Goal: Transaction & Acquisition: Obtain resource

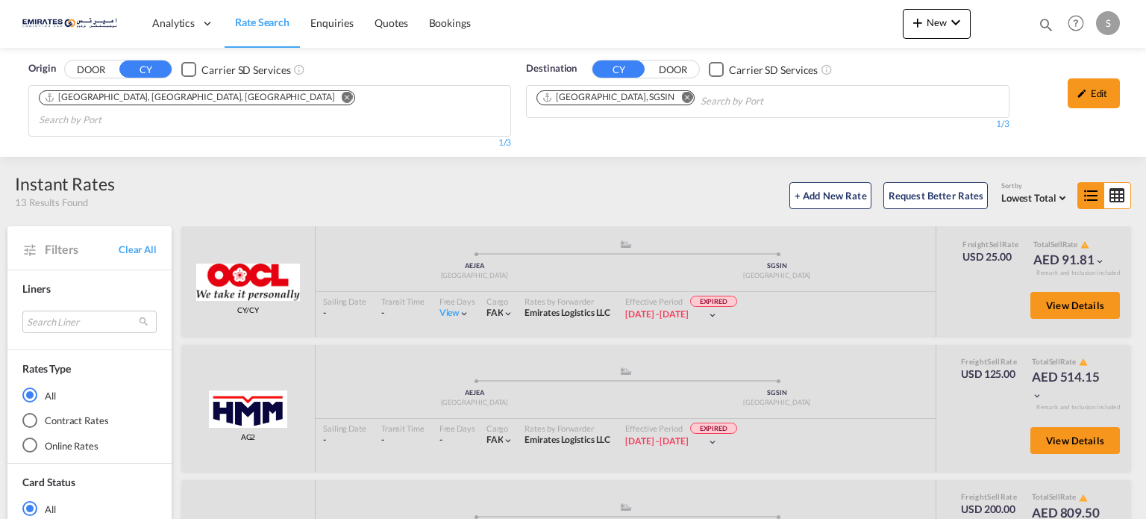
click at [681, 98] on md-icon "Remove" at bounding box center [686, 97] width 11 height 11
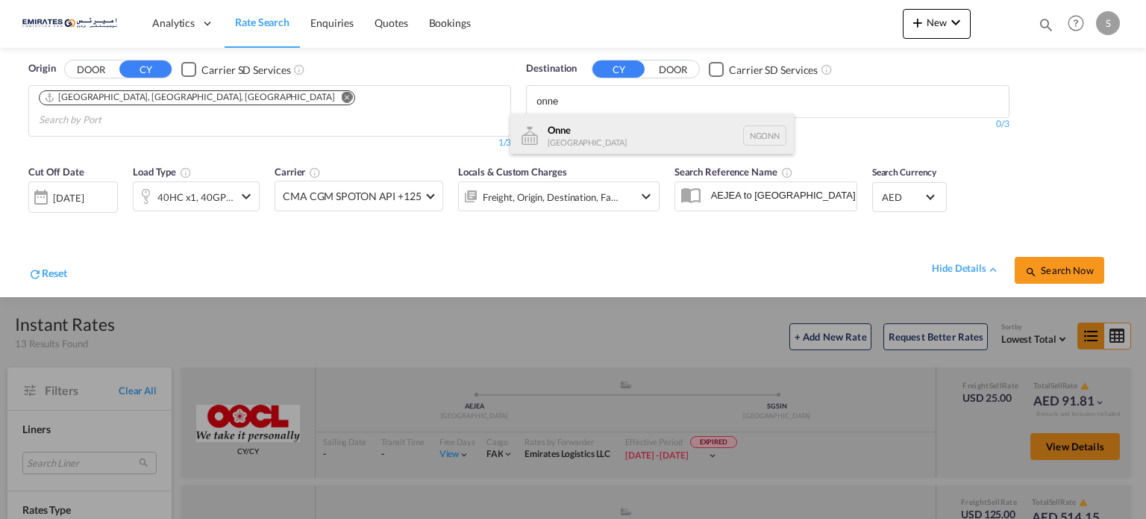
type input "onne"
click at [561, 135] on div "Onne [GEOGRAPHIC_DATA] NGONN" at bounding box center [652, 135] width 284 height 45
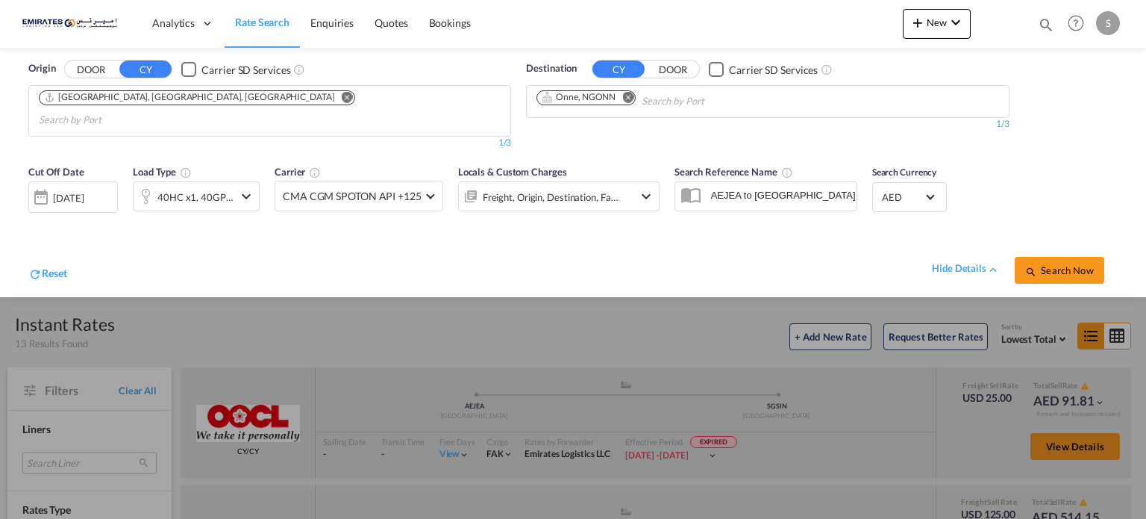
click at [84, 191] on div "[DATE]" at bounding box center [68, 197] width 31 height 13
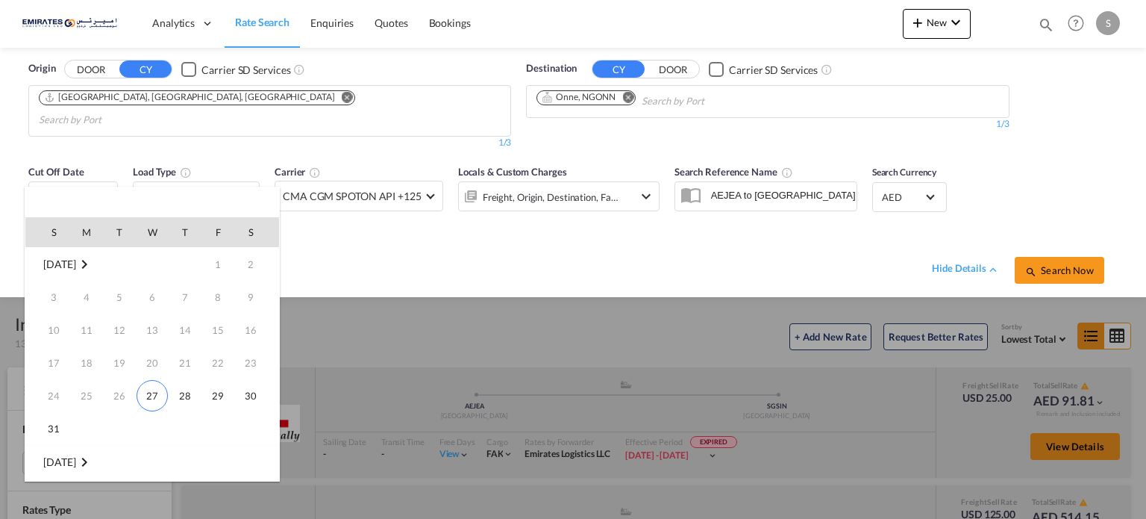
click at [72, 263] on span "[DATE]" at bounding box center [59, 264] width 32 height 13
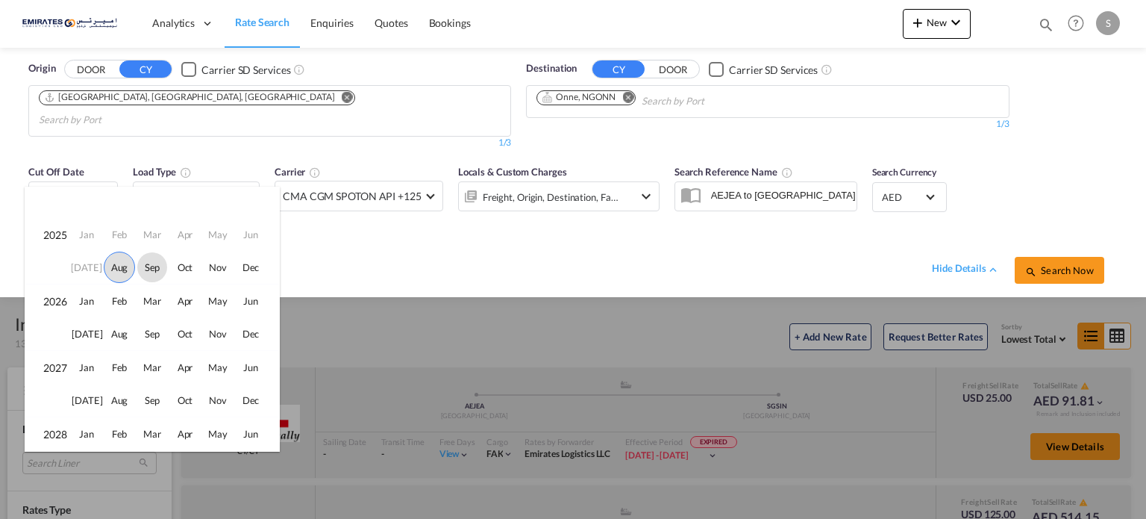
click at [149, 272] on span "Sep" at bounding box center [152, 267] width 30 height 30
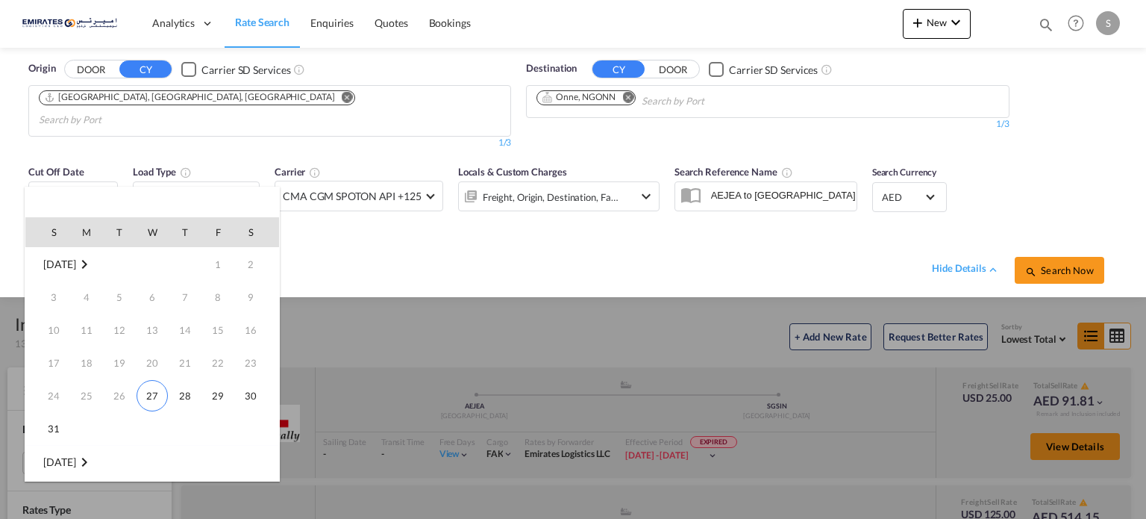
scroll to position [197, 0]
click at [154, 325] on span "10" at bounding box center [152, 331] width 30 height 30
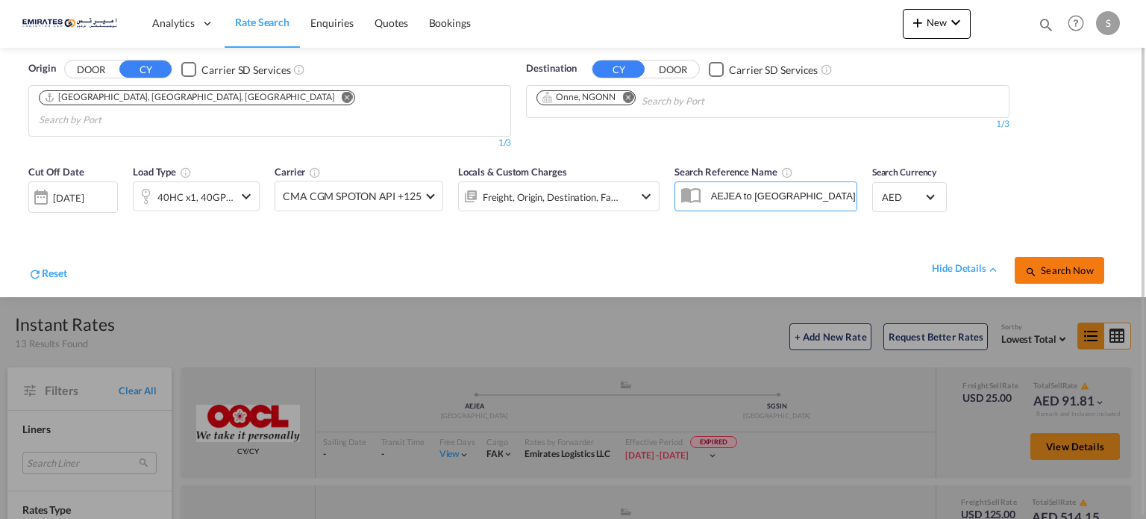
click at [1051, 264] on span "Search Now" at bounding box center [1059, 270] width 68 height 12
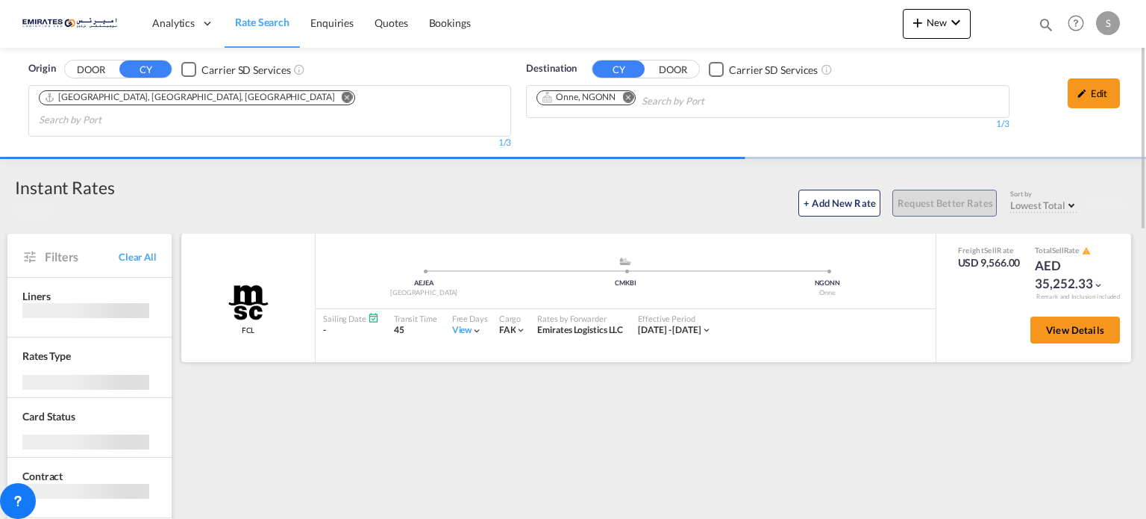
click at [457, 324] on div "View" at bounding box center [467, 330] width 31 height 13
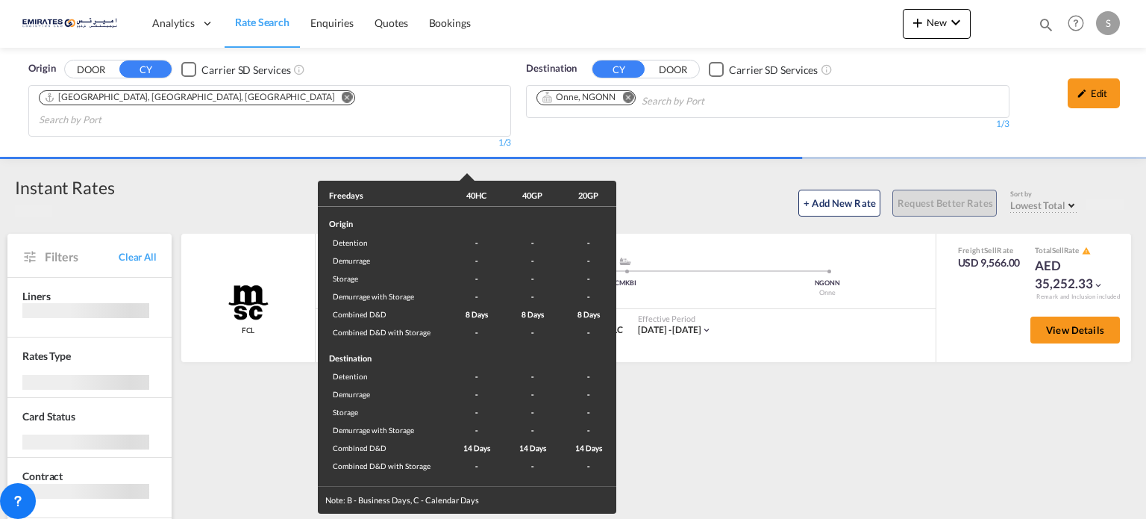
click at [803, 324] on div "Freedays 40HC 40GP 20GP Origin Detention - - - Demurrage - - - Storage - - - De…" at bounding box center [573, 259] width 1146 height 519
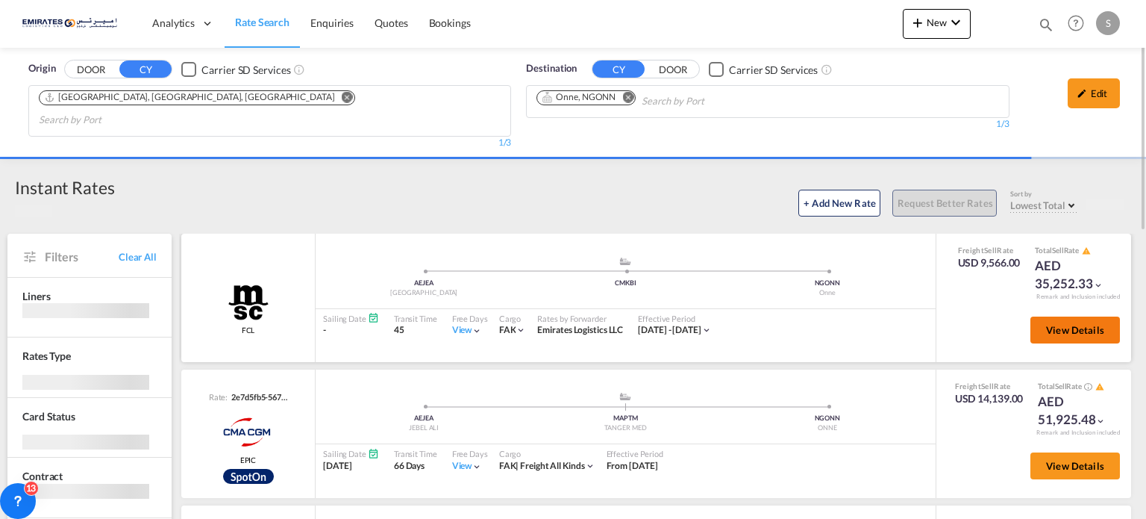
click at [1053, 316] on button "View Details" at bounding box center [1076, 329] width 90 height 27
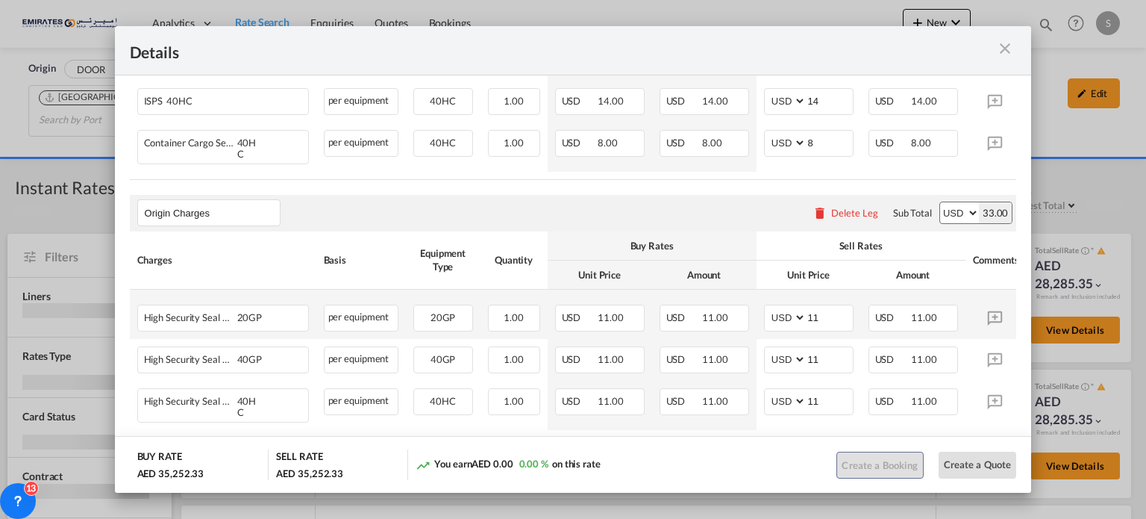
scroll to position [490, 0]
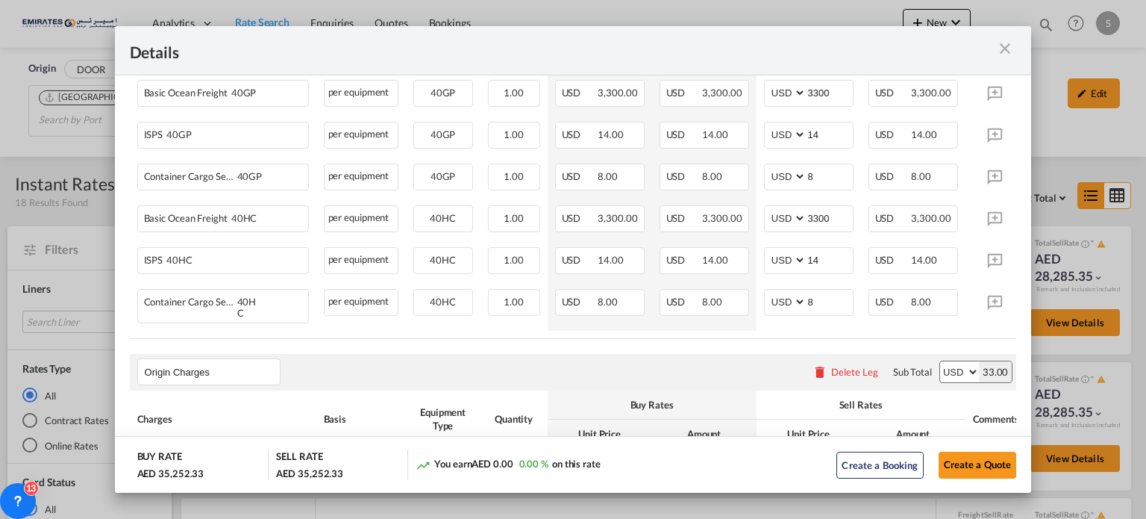
click at [1015, 48] on div "Port of Loading ..." at bounding box center [972, 50] width 89 height 19
click at [1009, 48] on md-icon "icon-close m-3 fg-AAA8AD cursor" at bounding box center [1005, 49] width 18 height 18
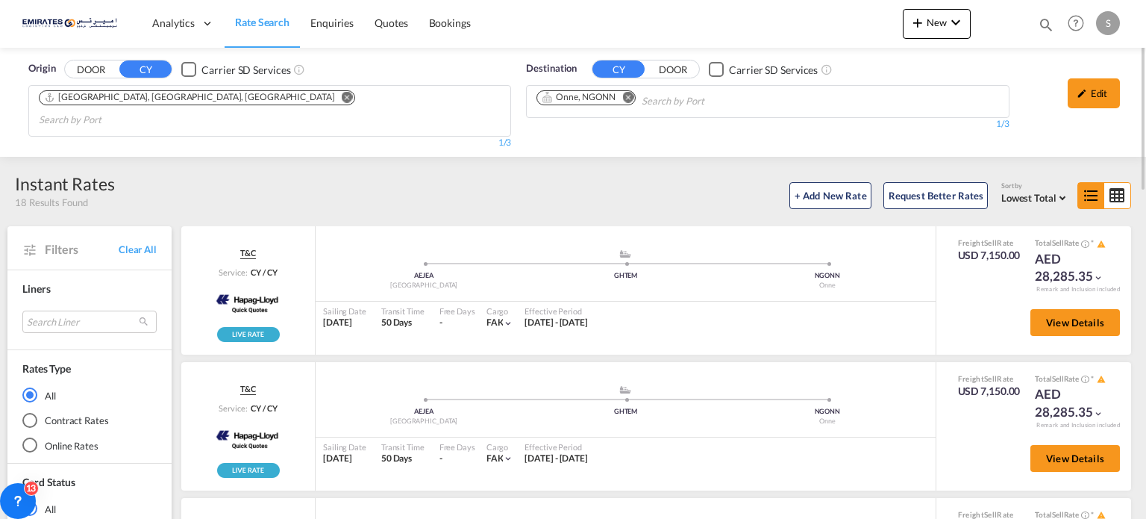
click at [627, 96] on md-icon "Remove" at bounding box center [627, 97] width 11 height 11
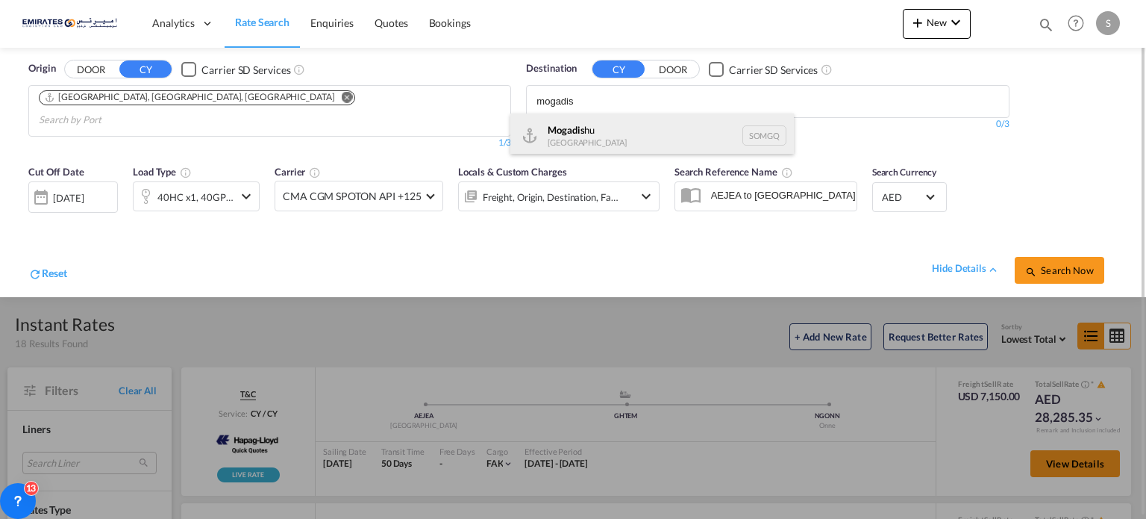
type input "mogadis"
click at [623, 140] on div "Mogadis hu [GEOGRAPHIC_DATA] SOMGQ" at bounding box center [652, 135] width 284 height 45
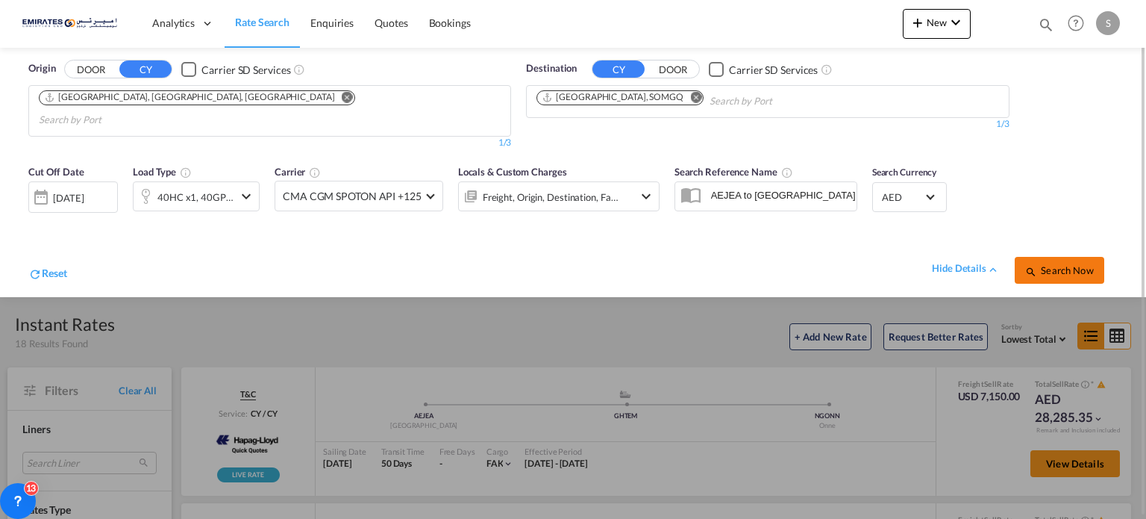
click at [1057, 264] on span "Search Now" at bounding box center [1059, 270] width 68 height 12
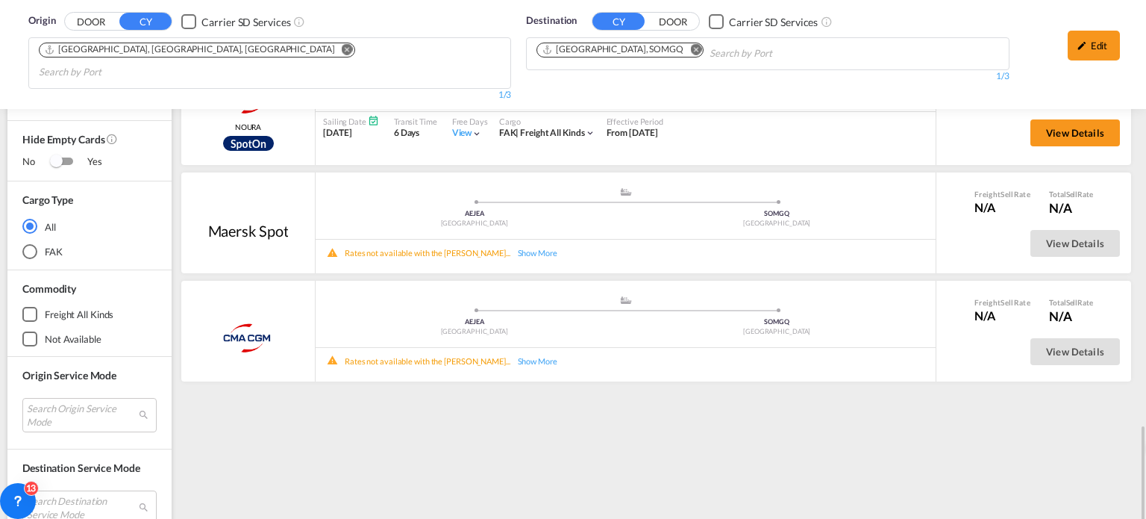
scroll to position [746, 0]
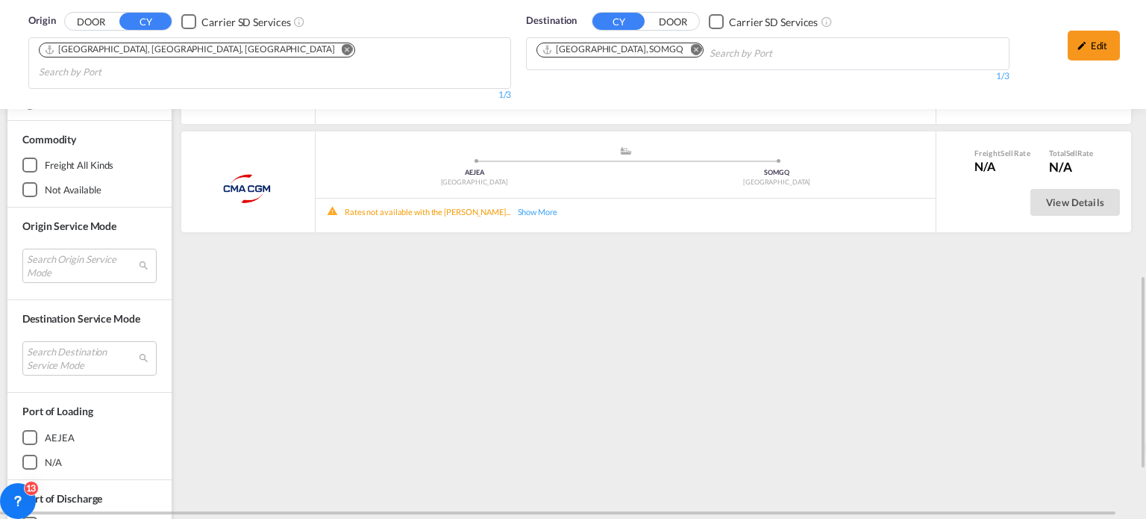
click at [690, 51] on md-icon "Remove" at bounding box center [695, 49] width 11 height 11
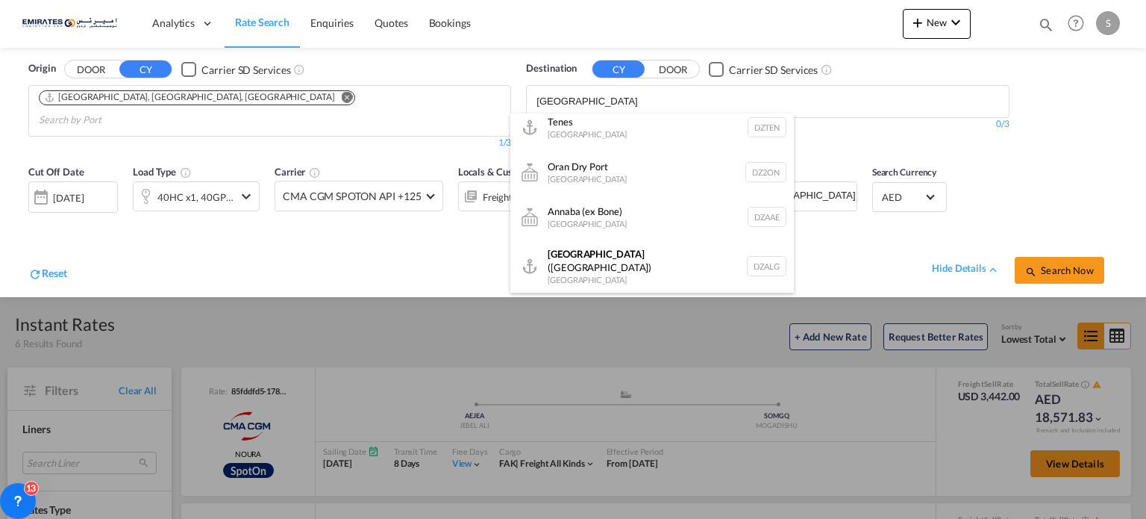
scroll to position [373, 0]
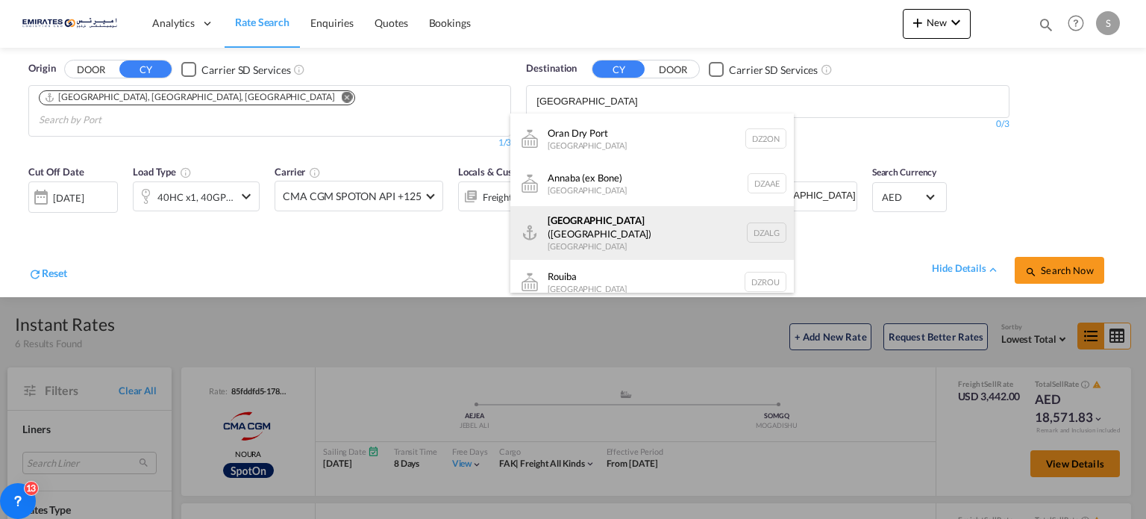
type input "[GEOGRAPHIC_DATA]"
click at [578, 222] on div "[GEOGRAPHIC_DATA] ([GEOGRAPHIC_DATA]) [GEOGRAPHIC_DATA] [GEOGRAPHIC_DATA]" at bounding box center [652, 233] width 284 height 54
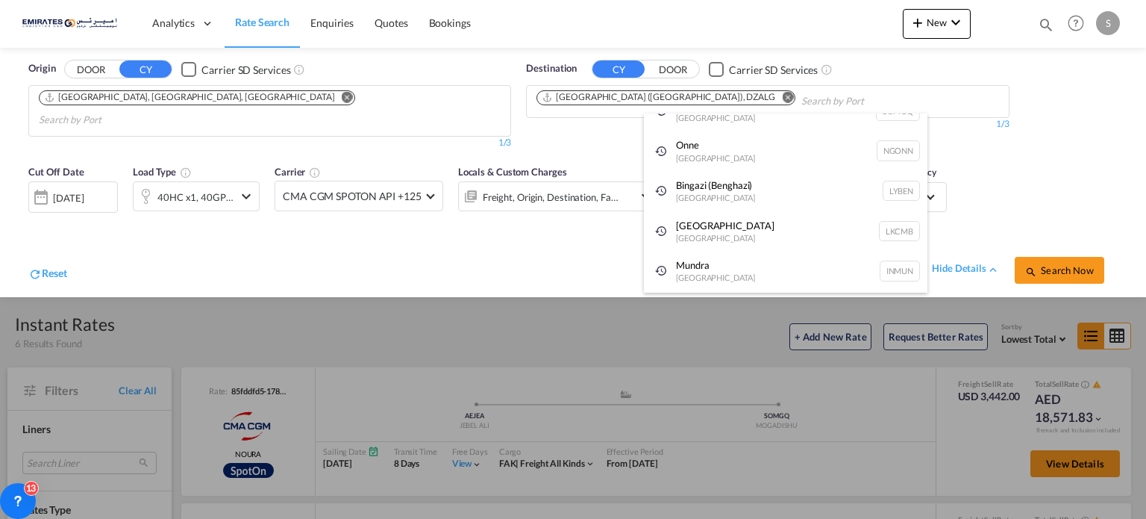
scroll to position [0, 0]
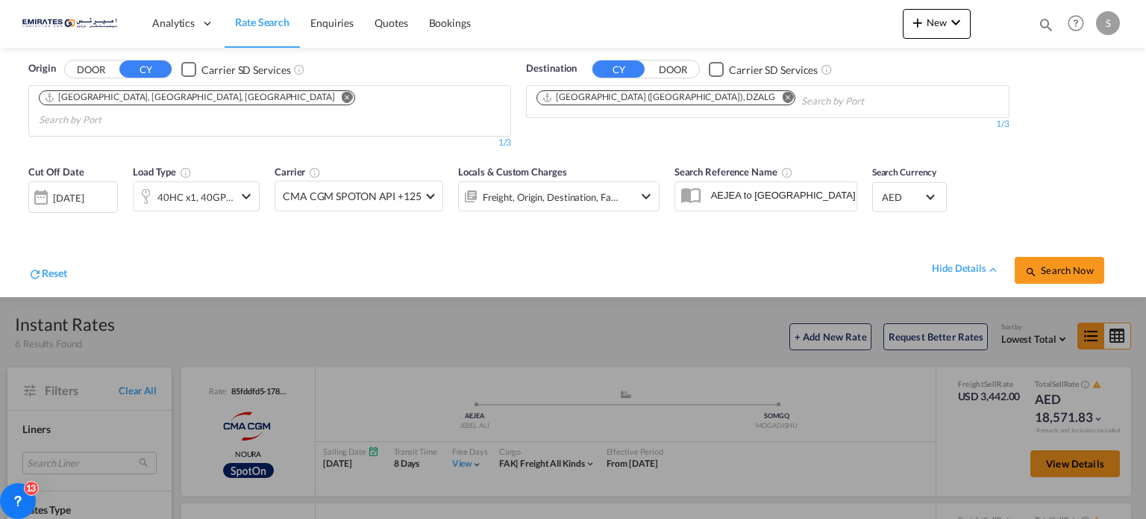
click at [1044, 264] on span "Search Now" at bounding box center [1059, 270] width 68 height 12
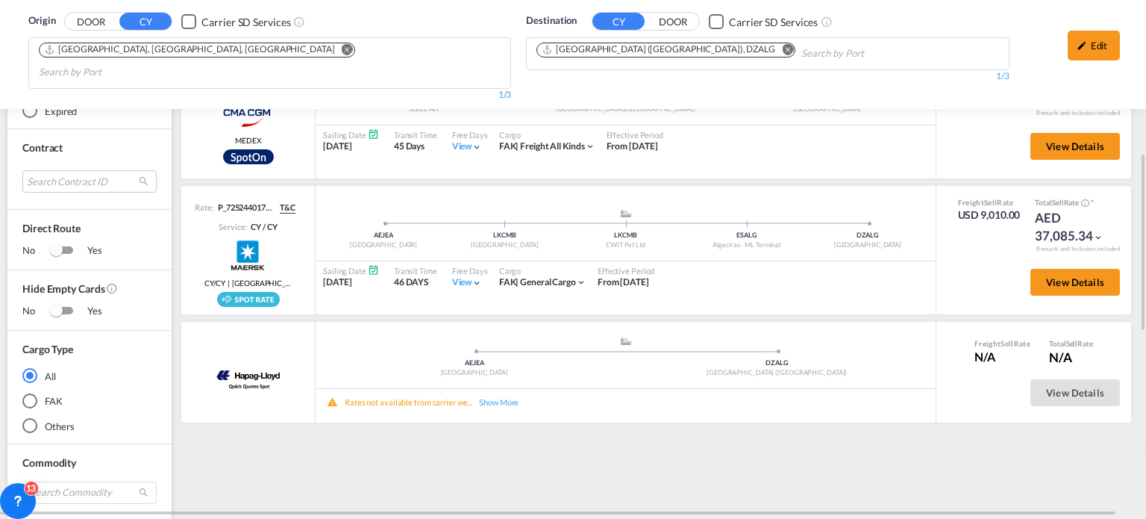
scroll to position [821, 0]
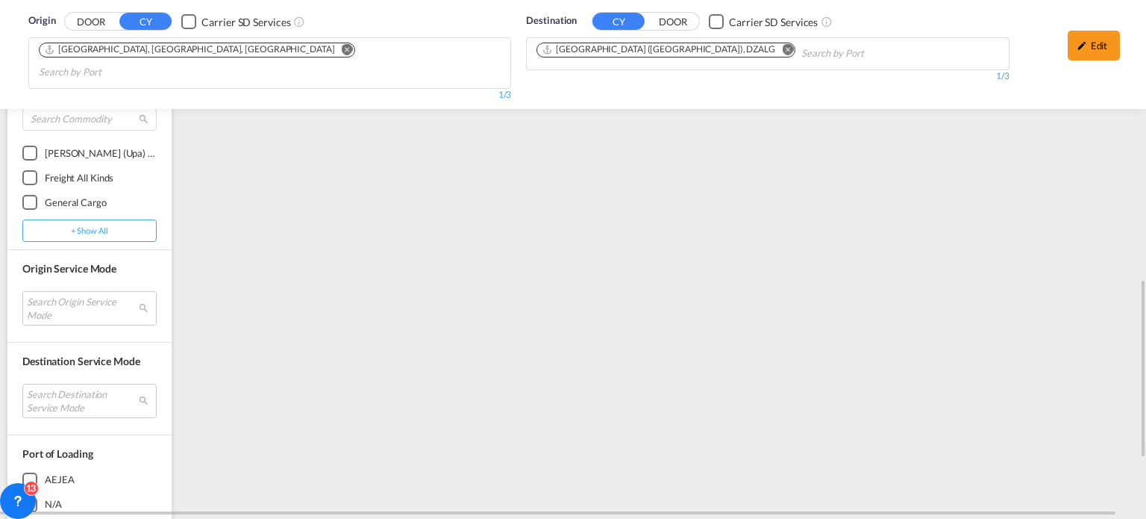
click at [782, 51] on md-icon "Remove" at bounding box center [787, 49] width 11 height 11
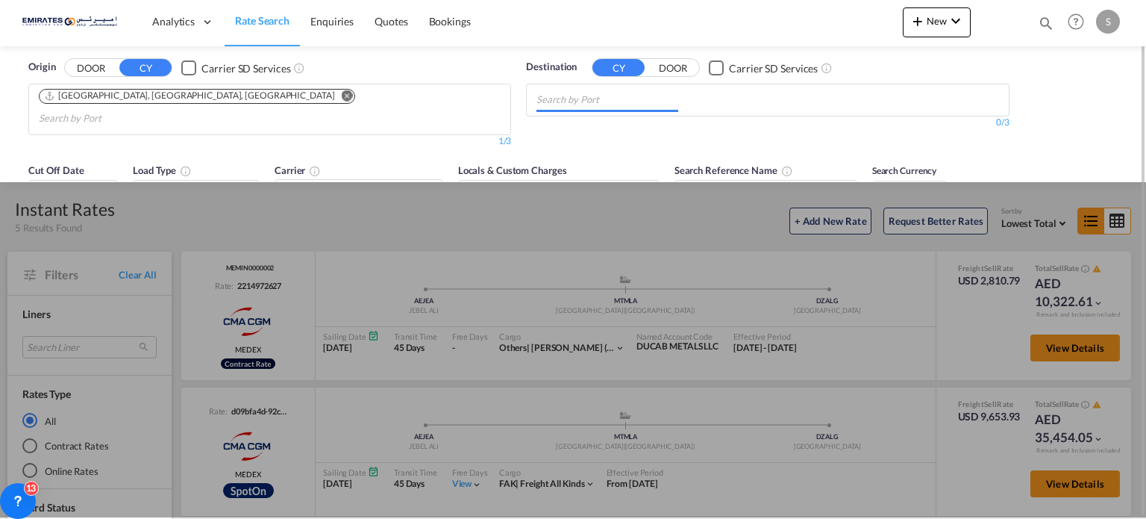
scroll to position [0, 0]
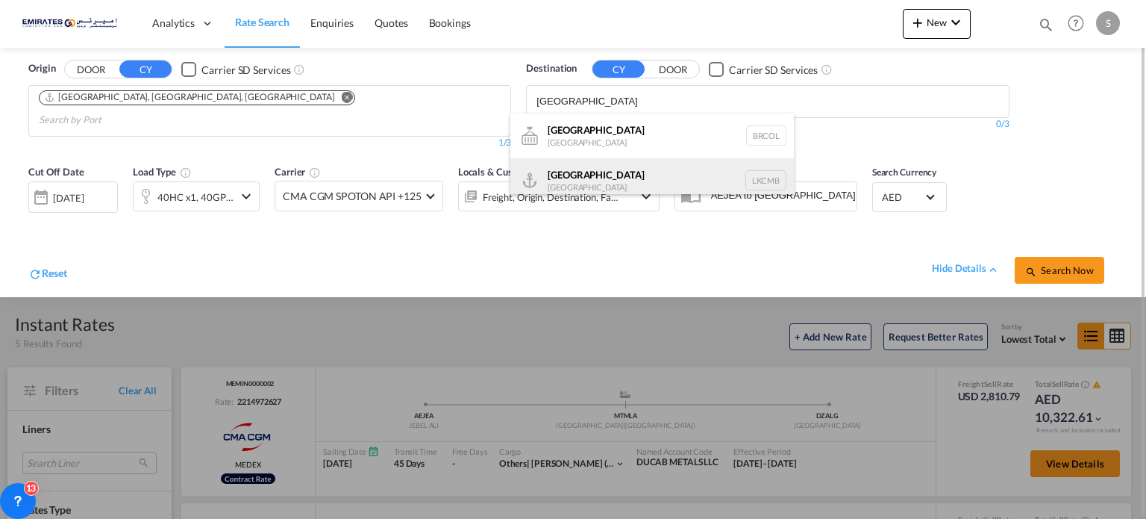
type input "[GEOGRAPHIC_DATA]"
click at [588, 184] on div "Colombo [GEOGRAPHIC_DATA] LKCMB" at bounding box center [652, 180] width 284 height 45
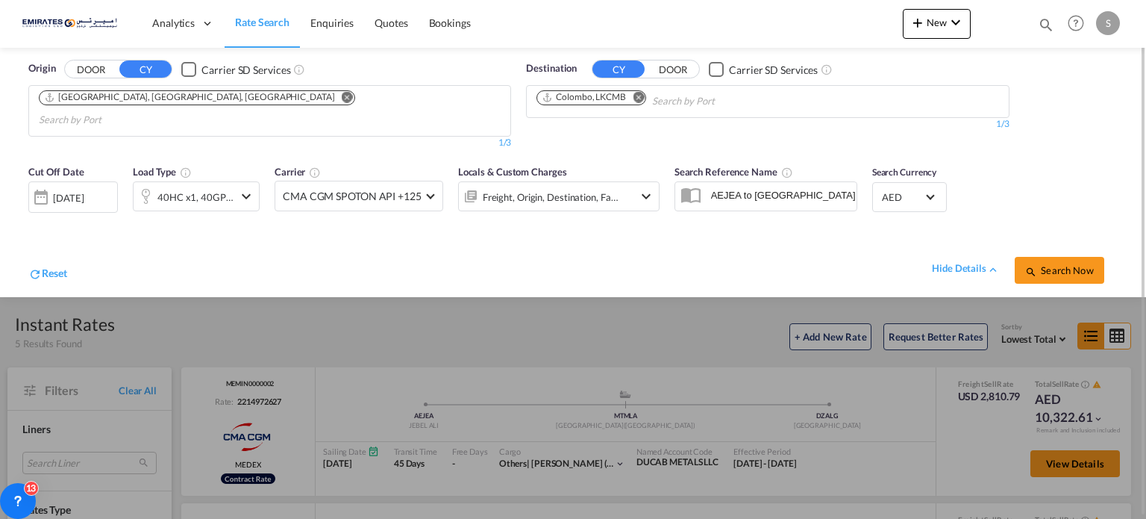
click at [1063, 264] on span "Search Now" at bounding box center [1059, 270] width 68 height 12
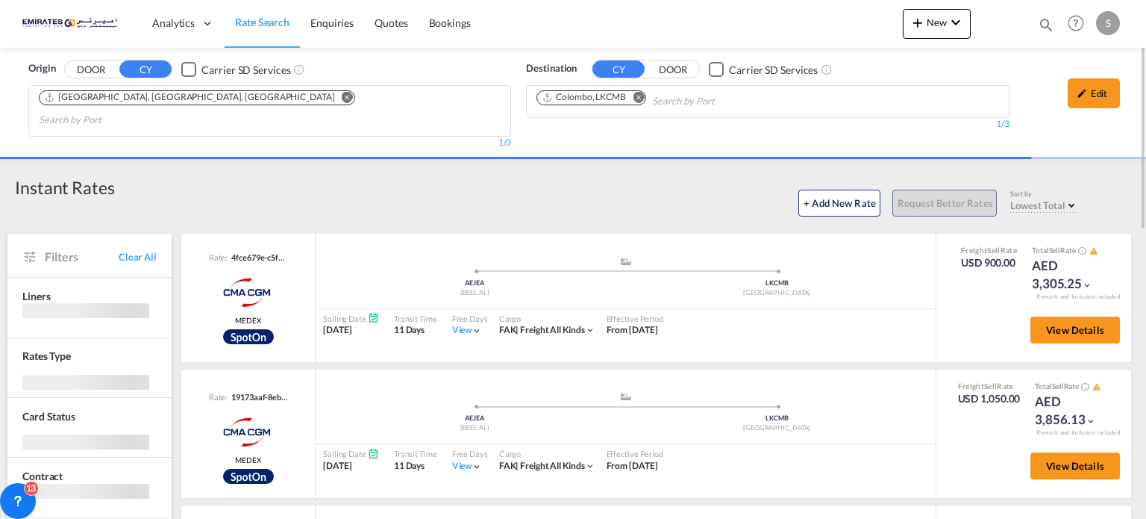
click at [639, 99] on md-icon "Remove" at bounding box center [638, 97] width 11 height 11
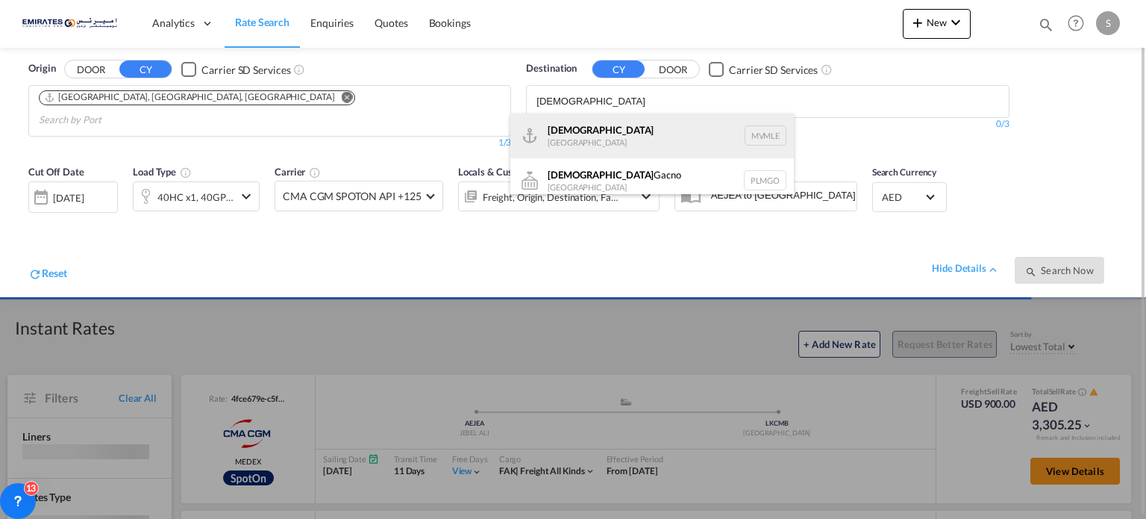
type input "[DEMOGRAPHIC_DATA]"
click at [590, 147] on div "[DEMOGRAPHIC_DATA] [GEOGRAPHIC_DATA] MVMLE" at bounding box center [652, 135] width 284 height 45
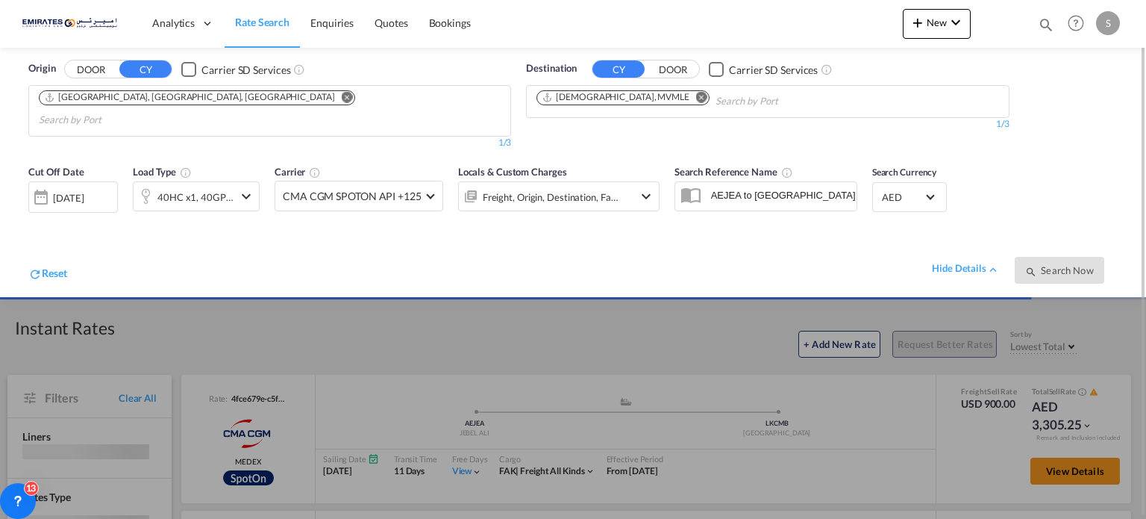
click at [124, 213] on div "Cut Off Date [DATE] [DATE] Load Type 40HC x1, 40GP x1, 20GP x1 Carrier CMA CGM …" at bounding box center [344, 196] width 646 height 78
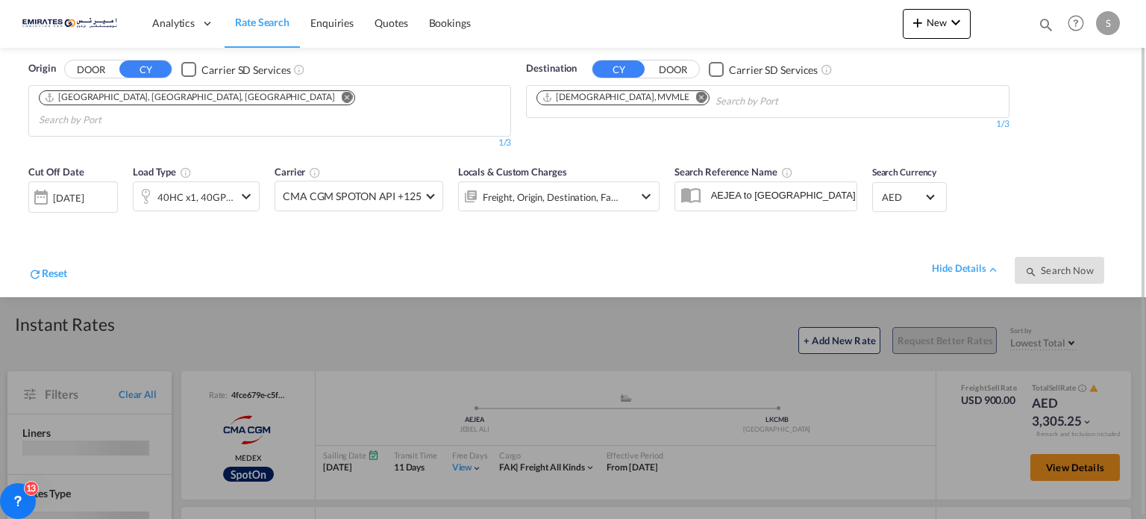
click at [84, 191] on div "[DATE]" at bounding box center [68, 197] width 31 height 13
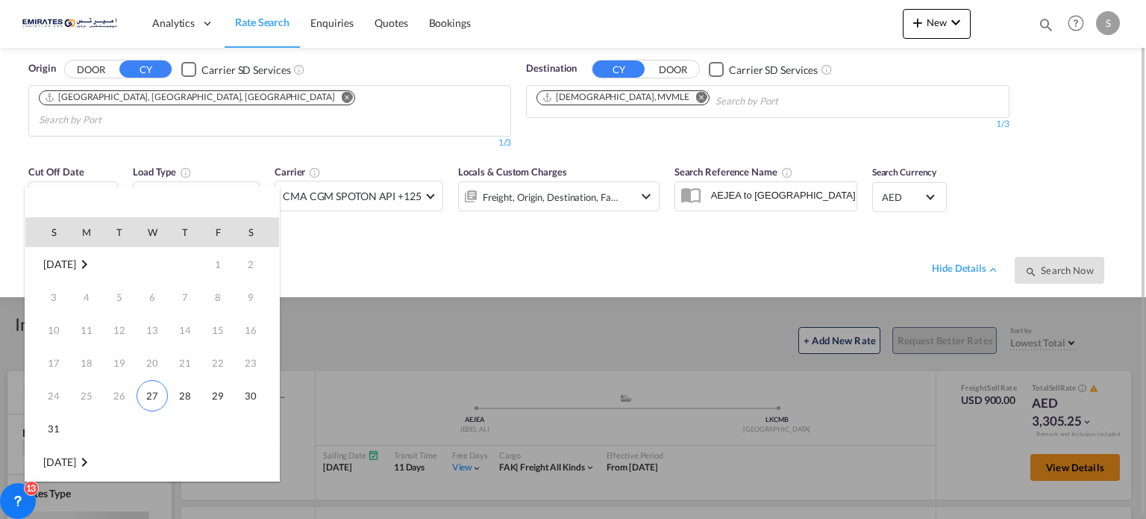
scroll to position [197, 0]
click at [146, 316] on span "10" at bounding box center [152, 331] width 30 height 30
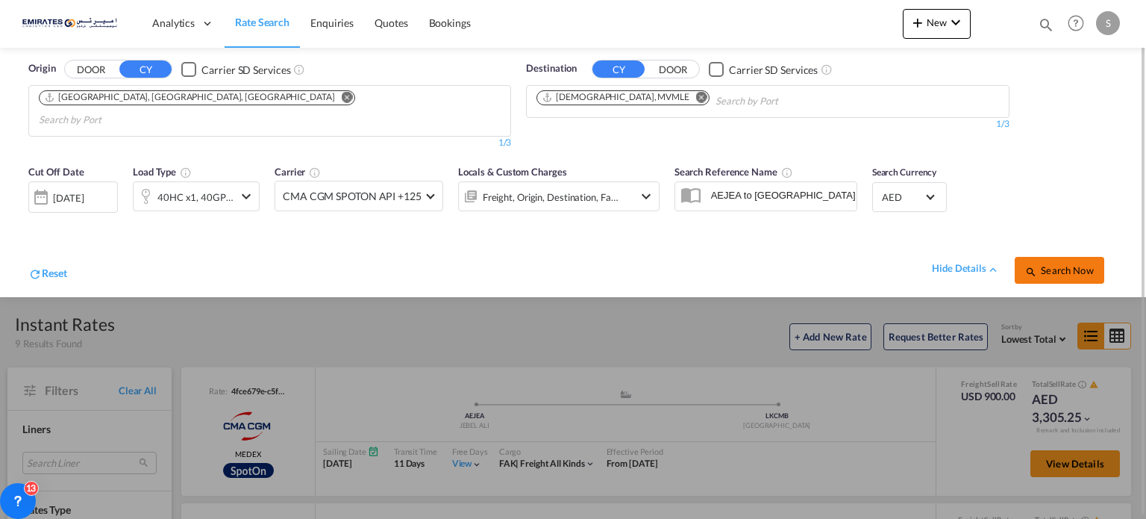
click at [1047, 260] on button "Search Now" at bounding box center [1060, 270] width 90 height 27
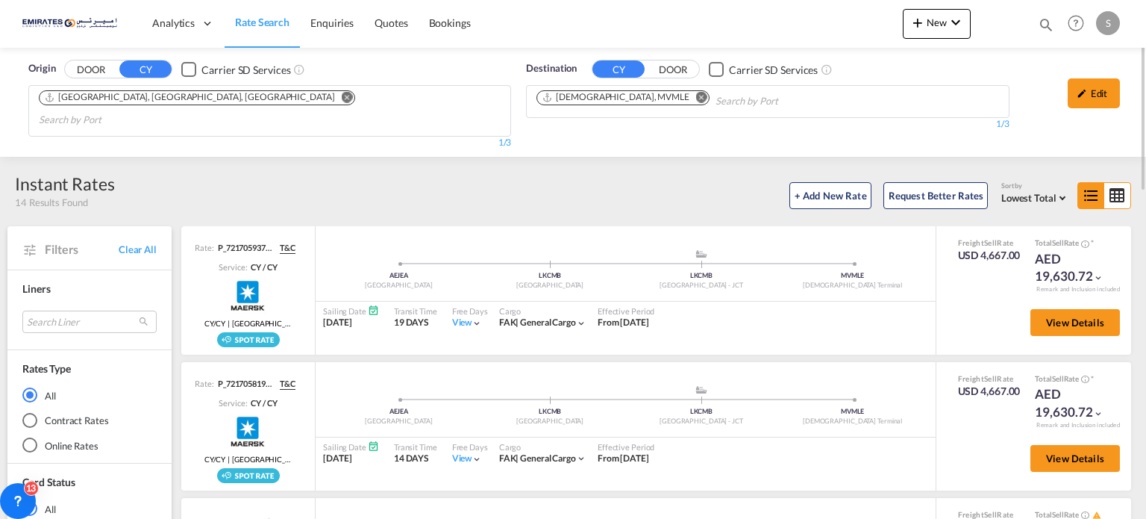
click at [687, 93] on button "Remove" at bounding box center [698, 98] width 22 height 15
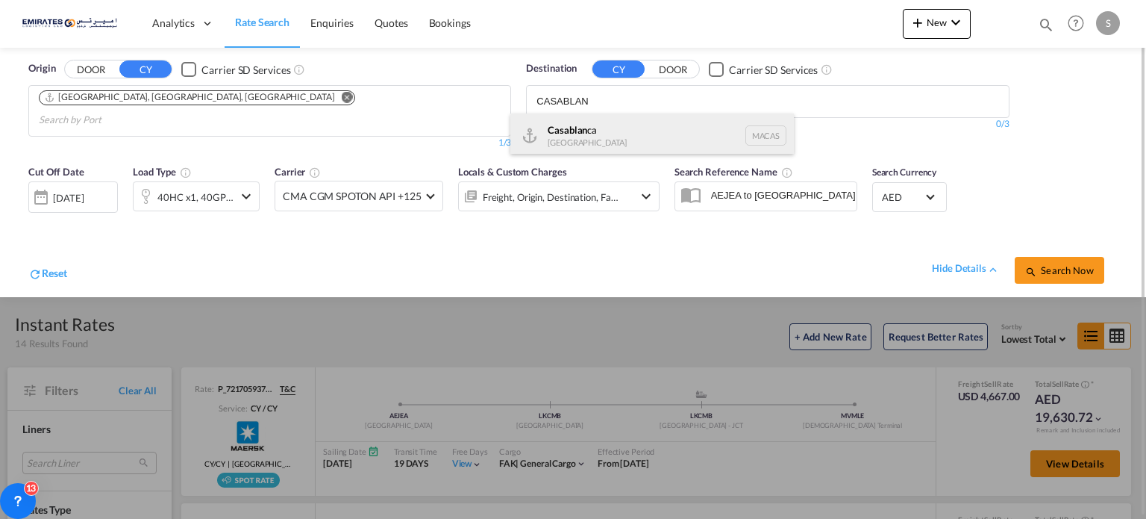
type input "CASABLAN"
click at [556, 131] on div "Casablan ca [GEOGRAPHIC_DATA] [GEOGRAPHIC_DATA]" at bounding box center [652, 135] width 284 height 45
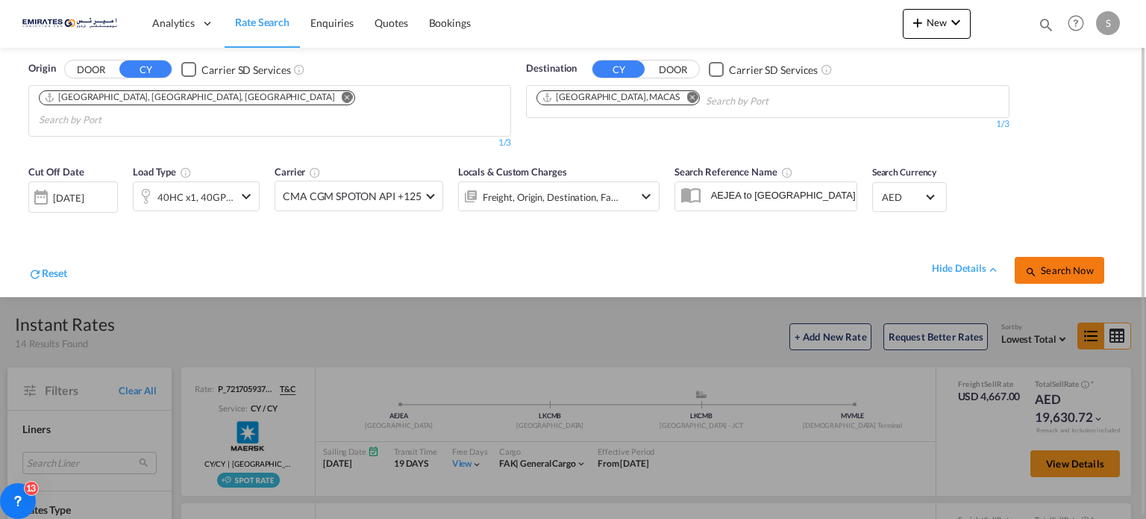
click at [1055, 264] on button "Search Now" at bounding box center [1060, 270] width 90 height 27
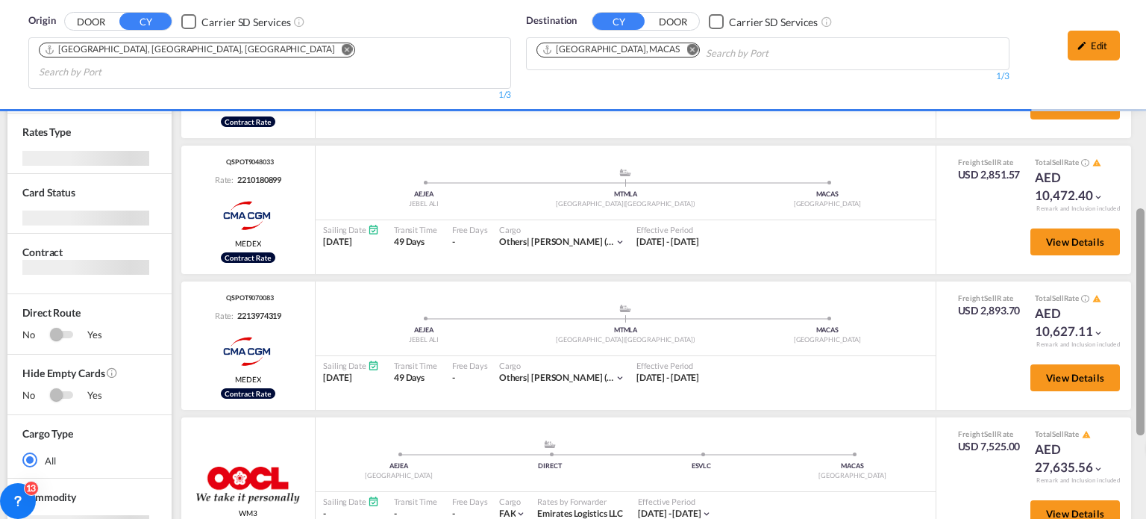
scroll to position [298, 0]
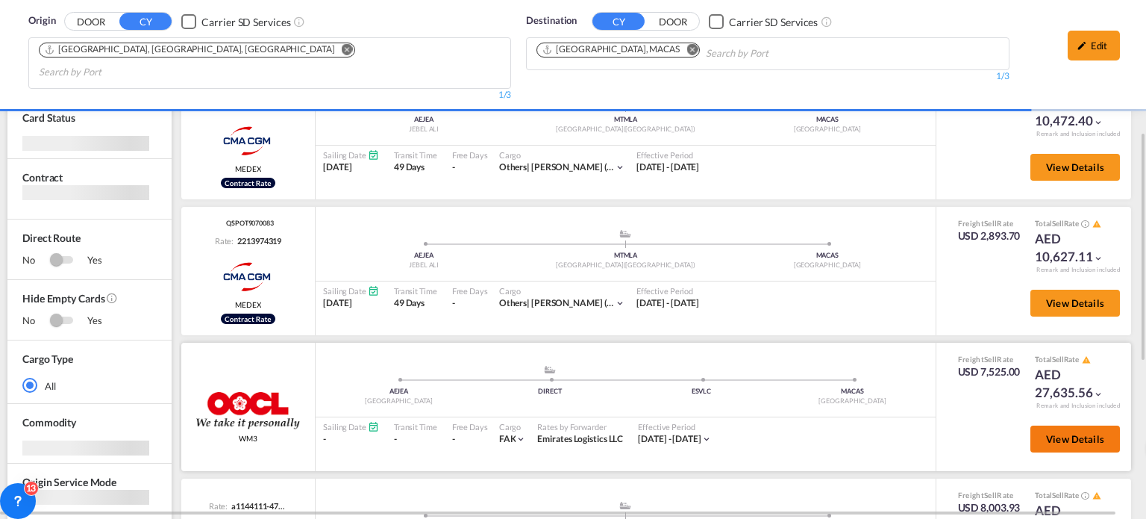
click at [1063, 433] on span "View Details" at bounding box center [1075, 439] width 58 height 12
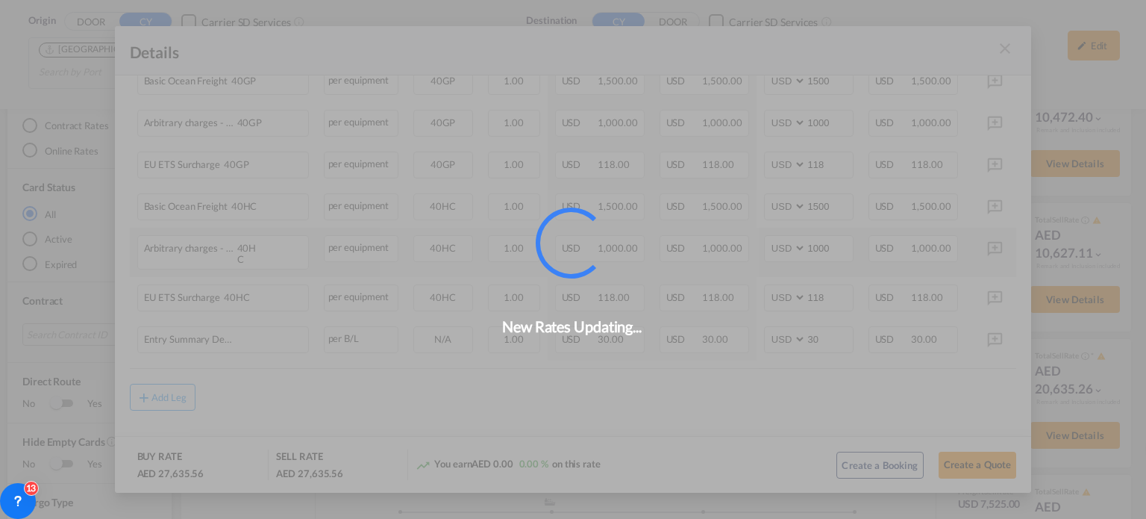
scroll to position [291, 0]
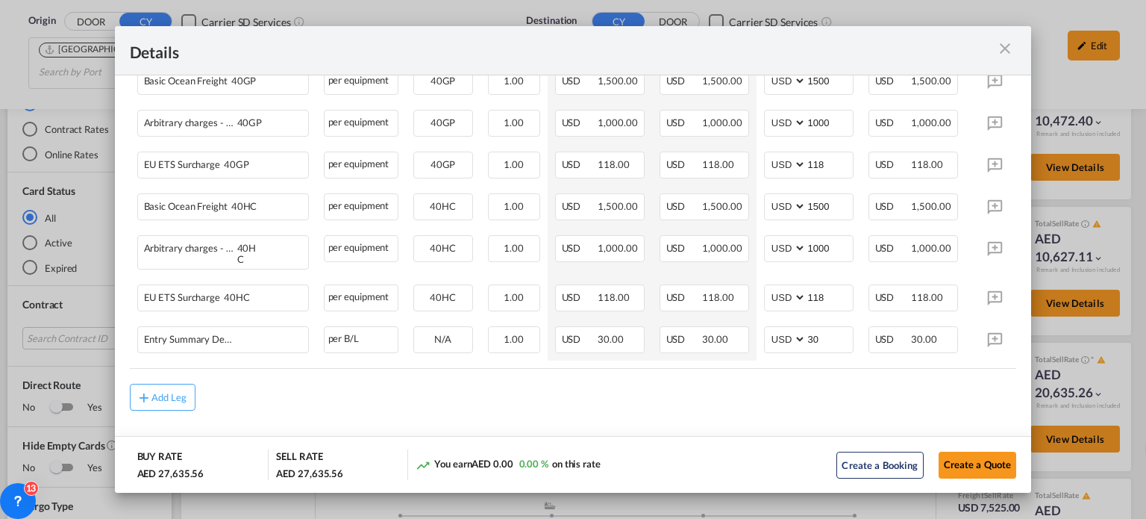
click at [1016, 46] on div "Port of ..." at bounding box center [972, 50] width 89 height 19
click at [1003, 53] on md-icon "icon-close m-3 fg-AAA8AD cursor" at bounding box center [1005, 49] width 18 height 18
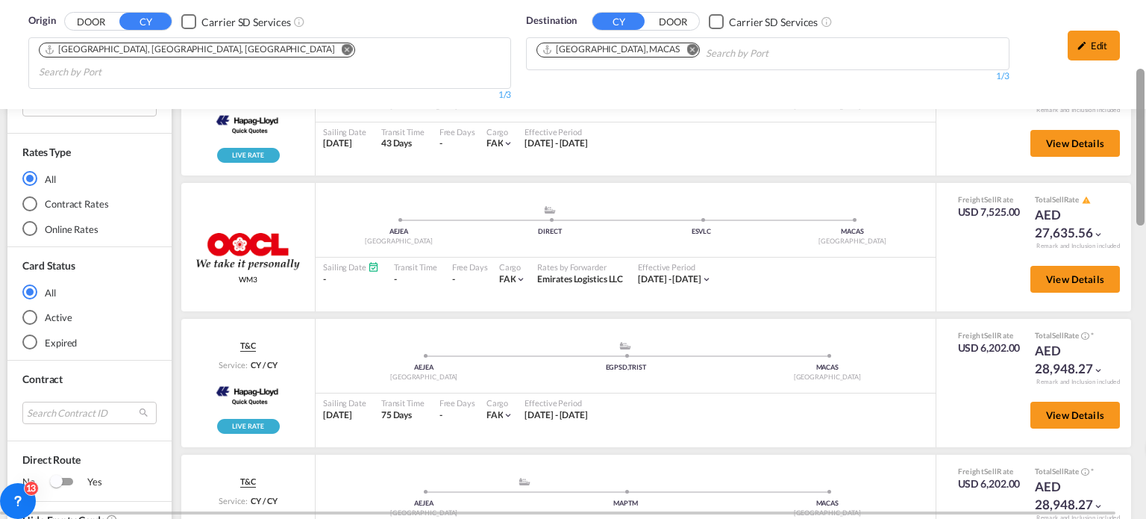
scroll to position [206, 0]
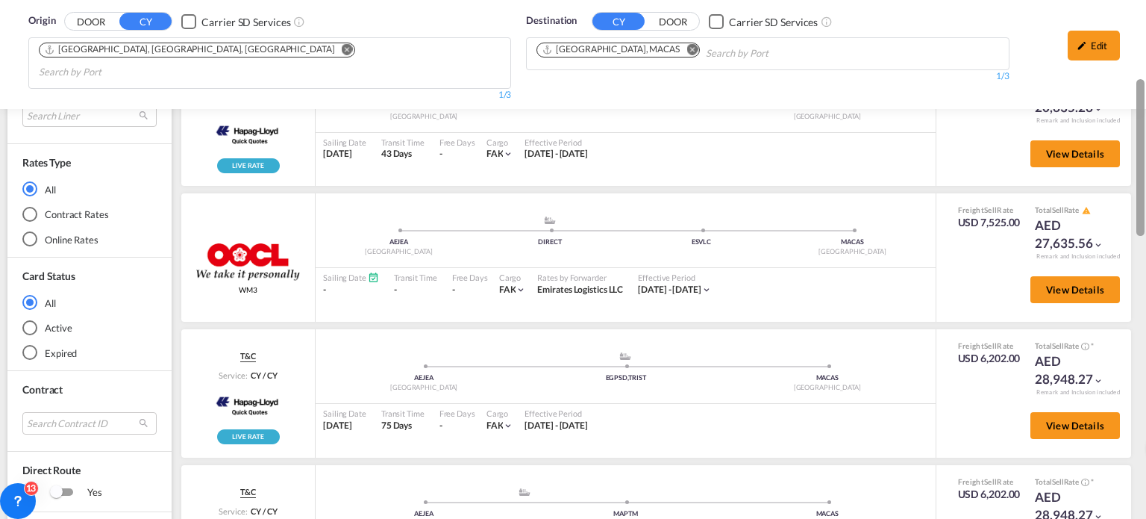
drag, startPoint x: 1142, startPoint y: 403, endPoint x: 1125, endPoint y: 110, distance: 293.7
click at [1125, 110] on md-content "Analytics Dashboard Rate Search Enquiries Quotes Bookings New Quote Bookings" at bounding box center [573, 259] width 1146 height 519
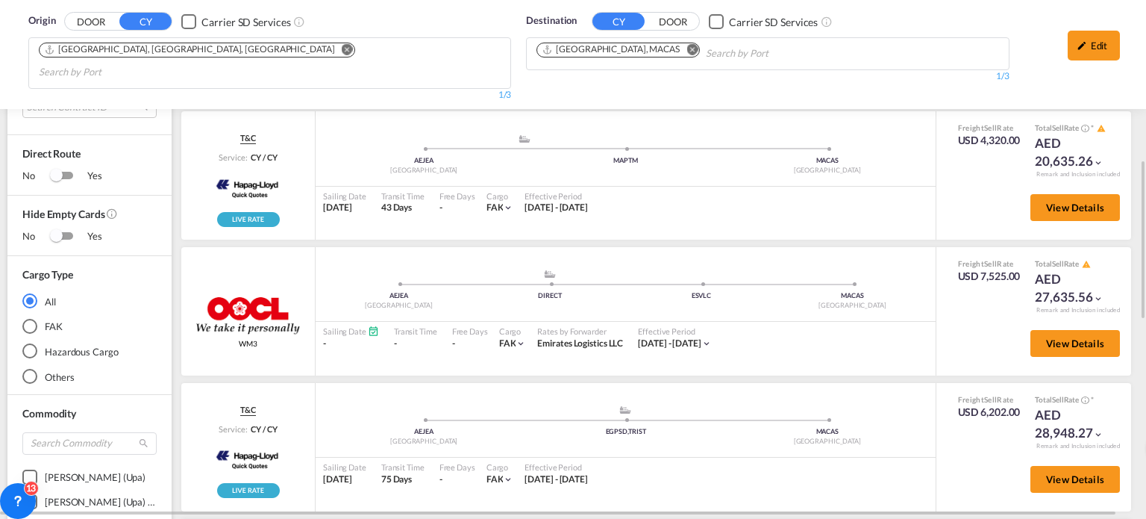
scroll to position [597, 0]
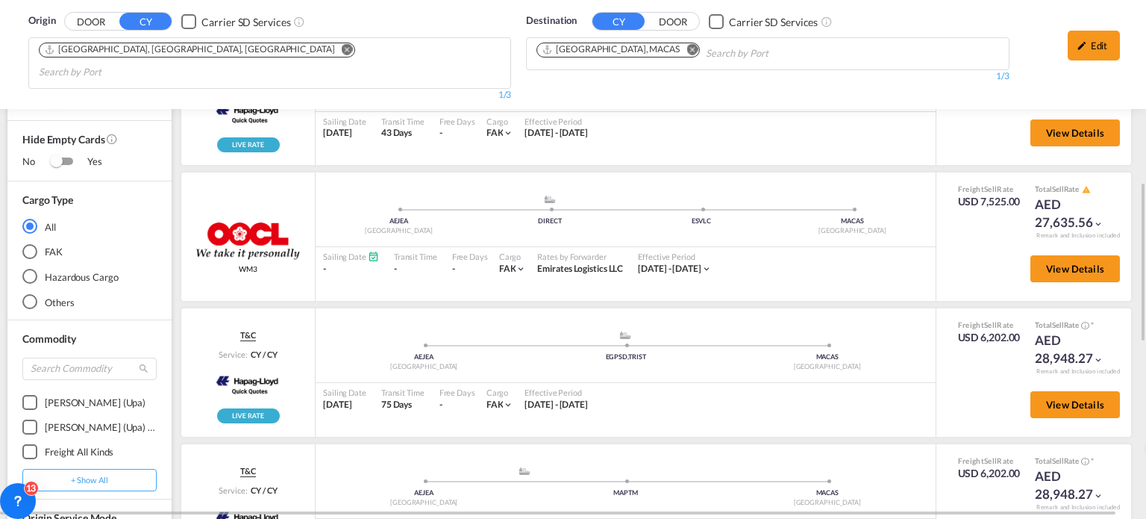
click at [687, 51] on md-icon "Remove" at bounding box center [692, 49] width 11 height 11
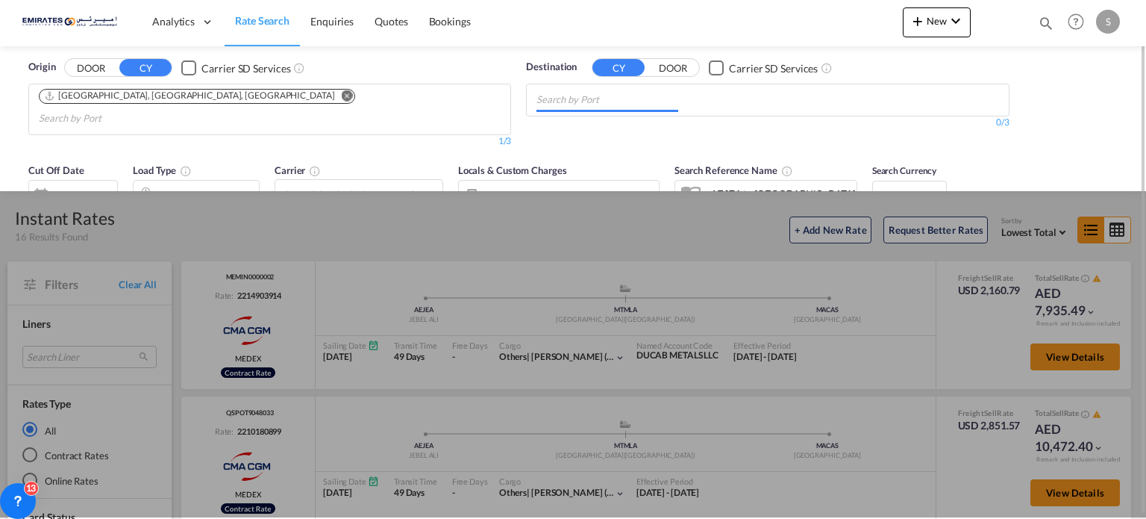
scroll to position [0, 0]
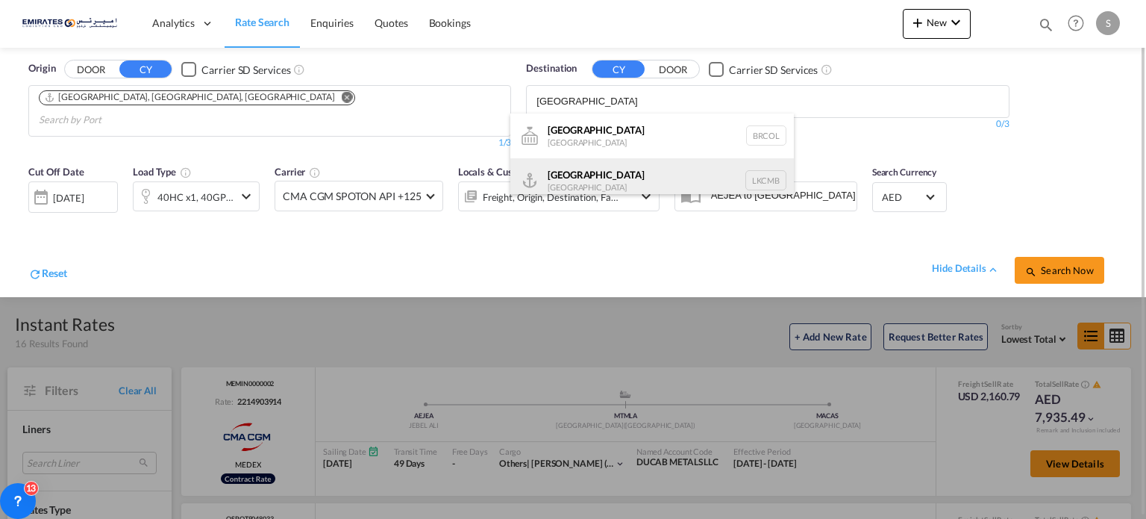
type input "[GEOGRAPHIC_DATA]"
click at [572, 178] on div "Colombo [GEOGRAPHIC_DATA] LKCMB" at bounding box center [652, 180] width 284 height 45
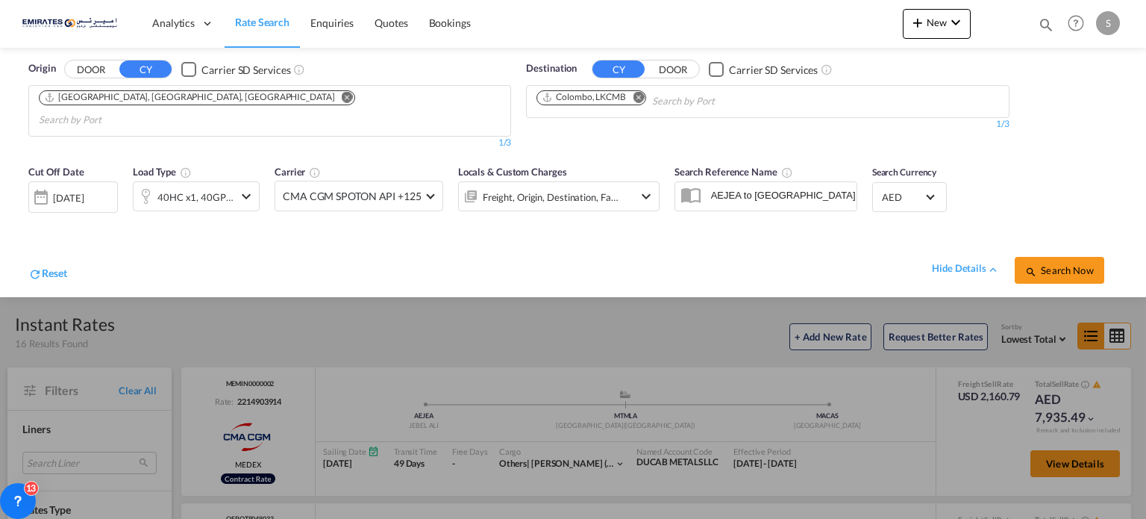
click at [1048, 264] on span "Search Now" at bounding box center [1059, 270] width 68 height 12
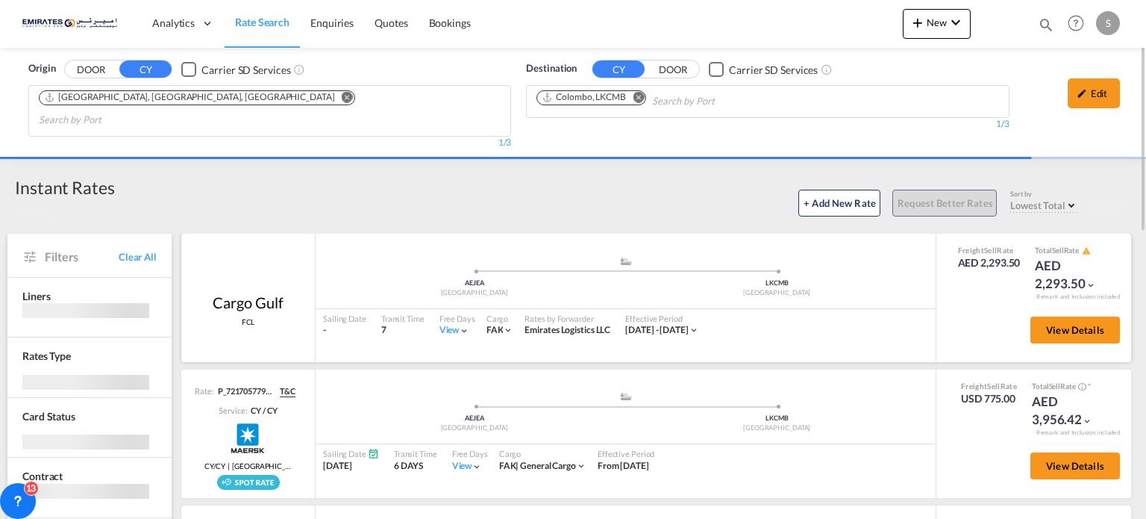
click at [440, 324] on div "View" at bounding box center [455, 330] width 31 height 13
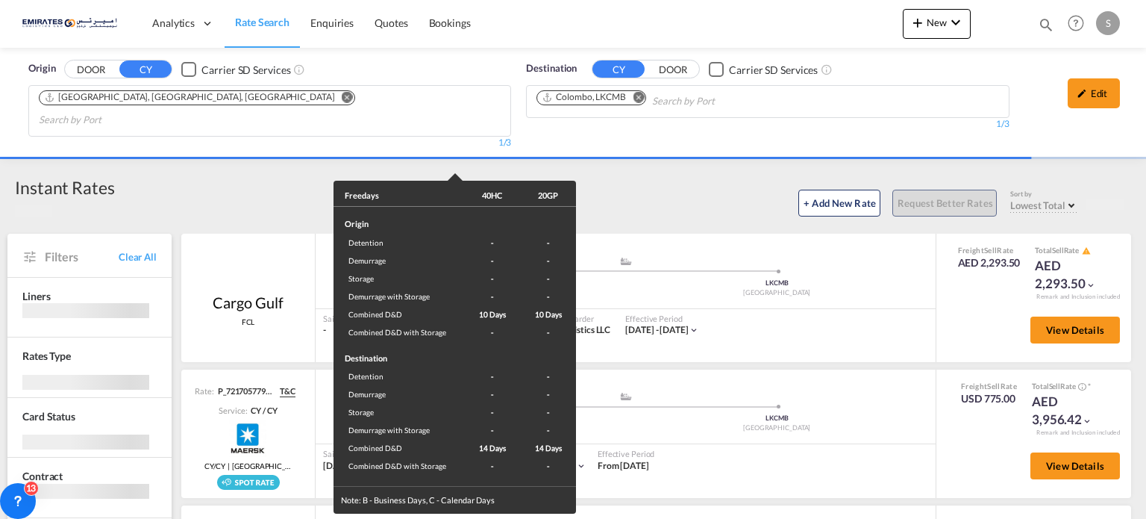
click at [740, 328] on div "Freedays 40HC 20GP Origin Detention - - Demurrage - - Storage - - Demurrage wit…" at bounding box center [573, 259] width 1146 height 519
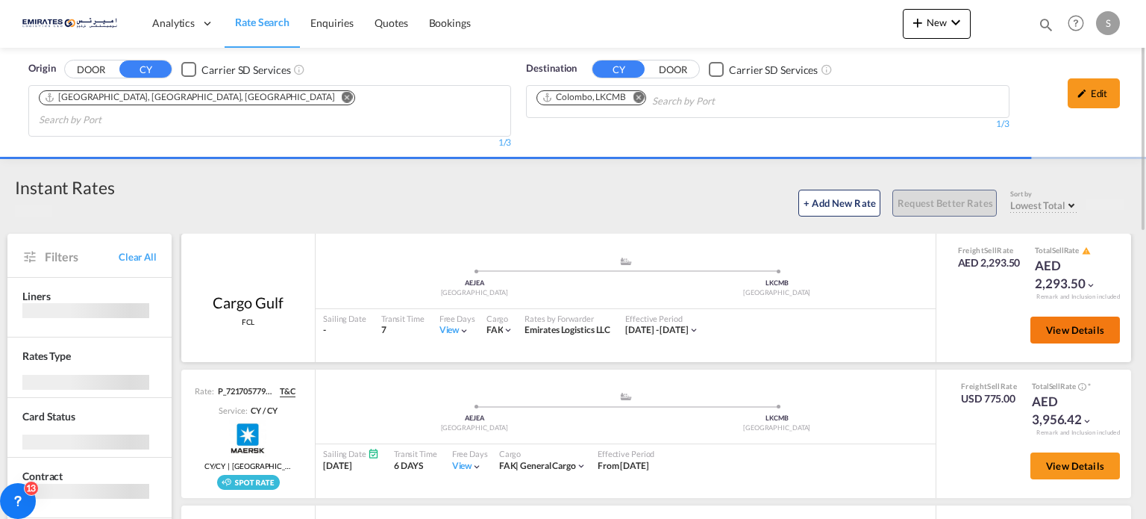
click at [1052, 324] on span "View Details" at bounding box center [1075, 330] width 58 height 12
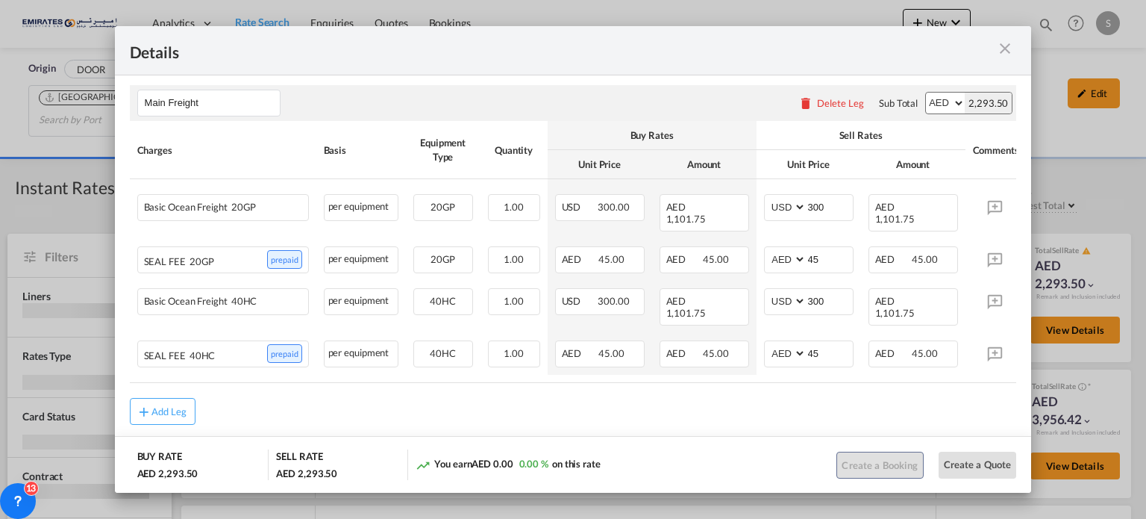
scroll to position [251, 0]
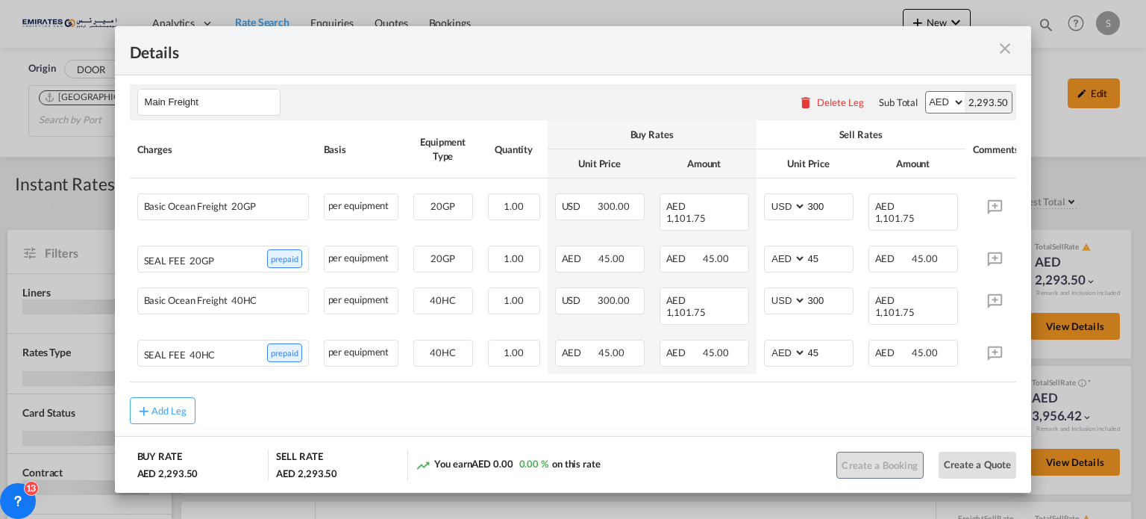
click at [1003, 46] on md-icon "icon-close m-3 fg-AAA8AD cursor" at bounding box center [1005, 49] width 18 height 18
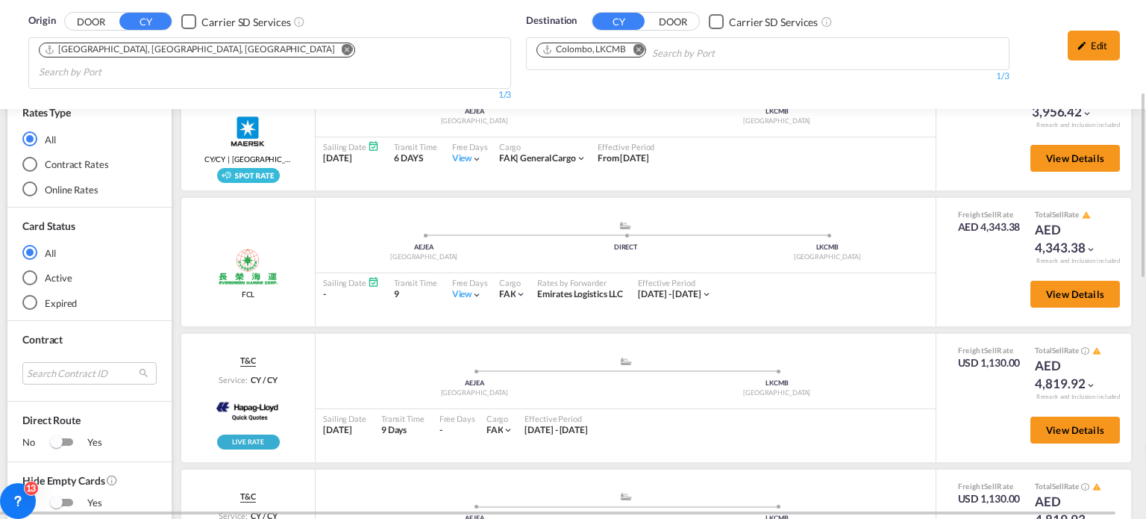
scroll to position [331, 0]
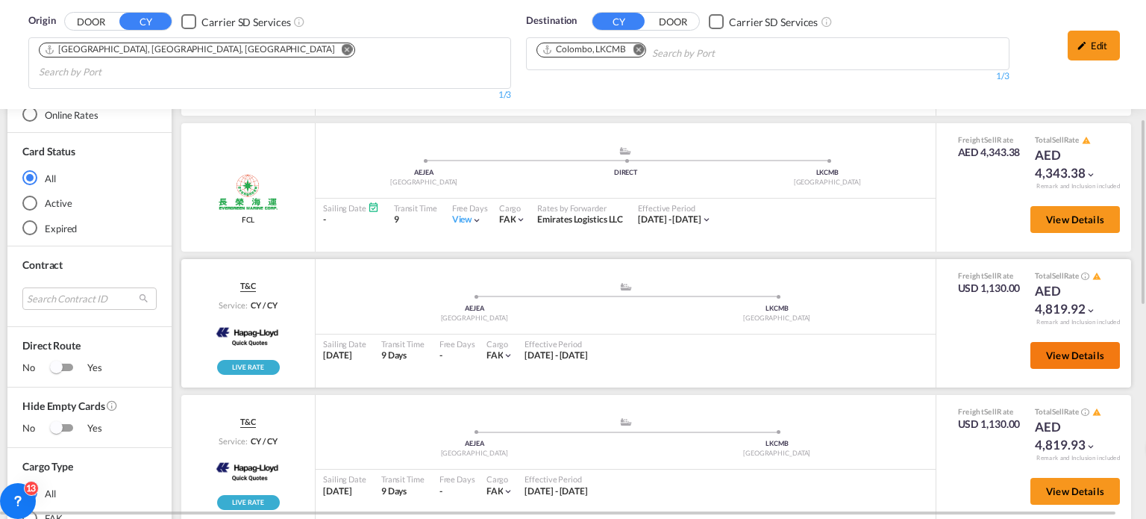
click at [1062, 349] on span "View Details" at bounding box center [1075, 355] width 58 height 12
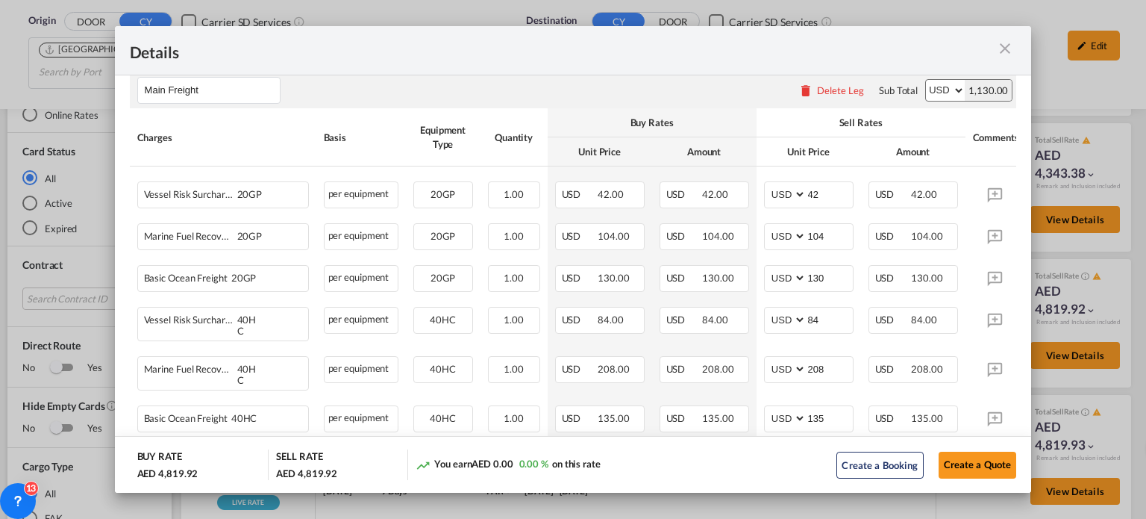
scroll to position [298, 0]
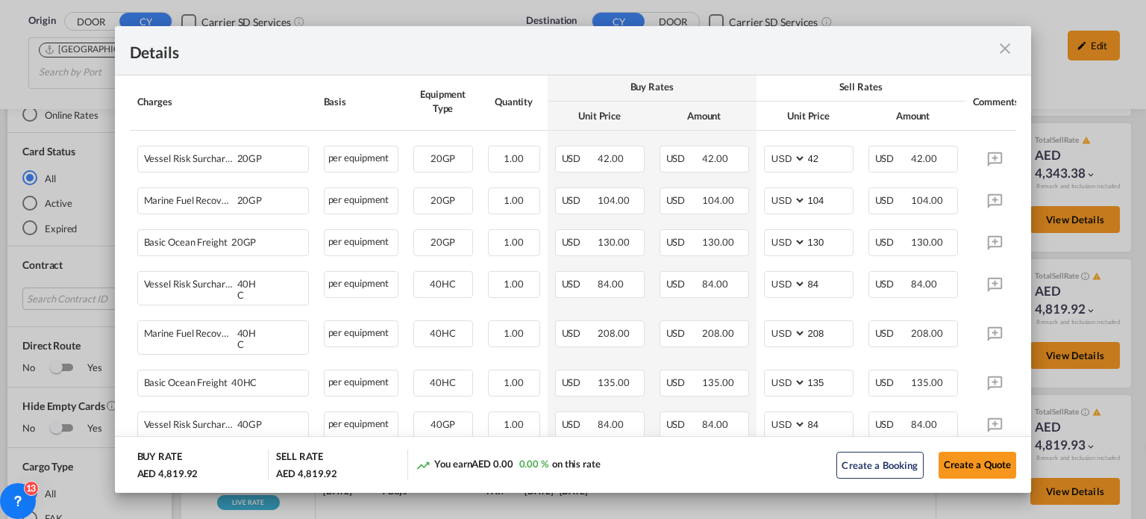
click at [1006, 50] on md-icon "icon-close m-3 fg-AAA8AD cursor" at bounding box center [1005, 49] width 18 height 18
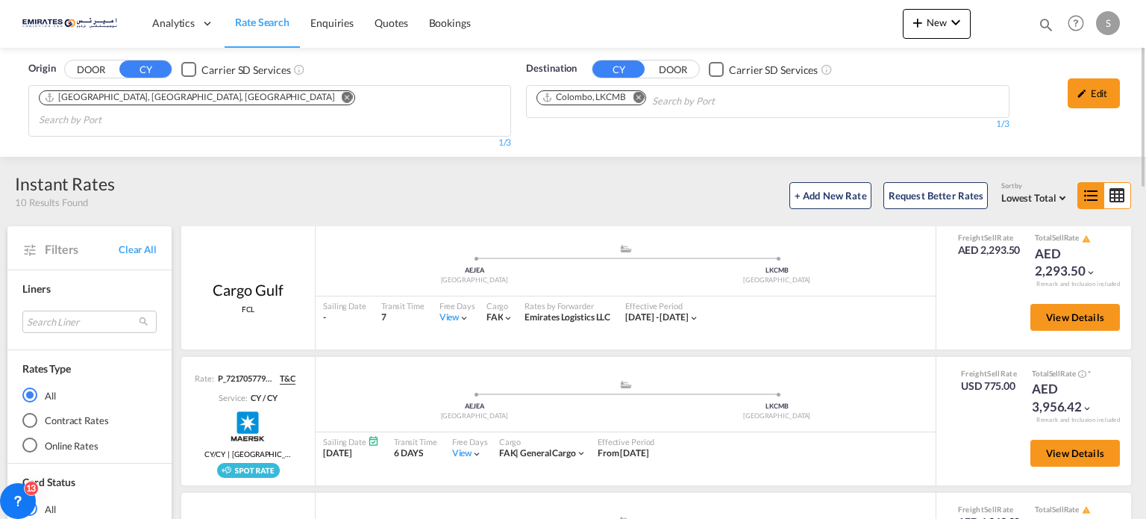
scroll to position [0, 0]
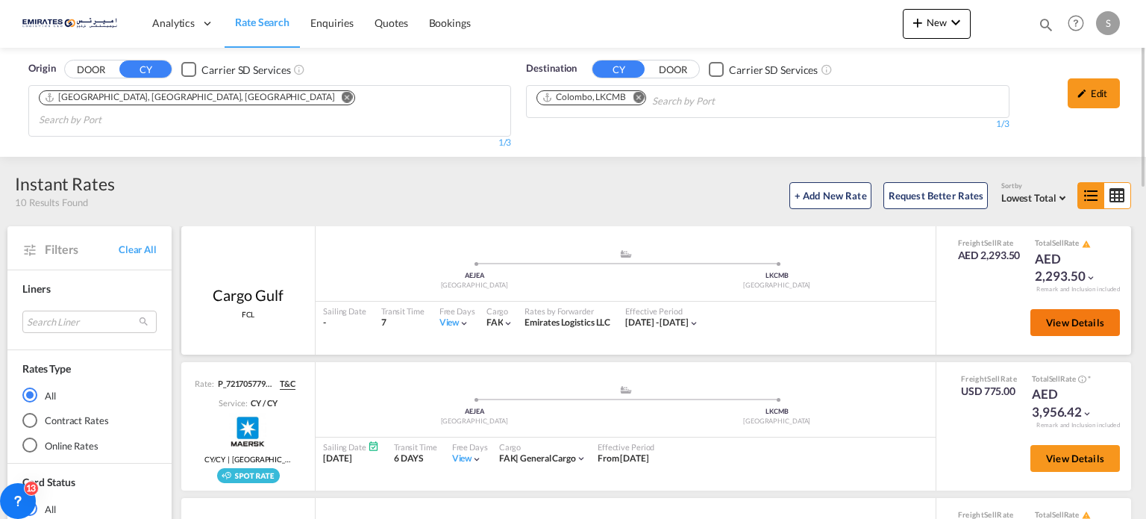
click at [1063, 309] on button "View Details" at bounding box center [1076, 322] width 90 height 27
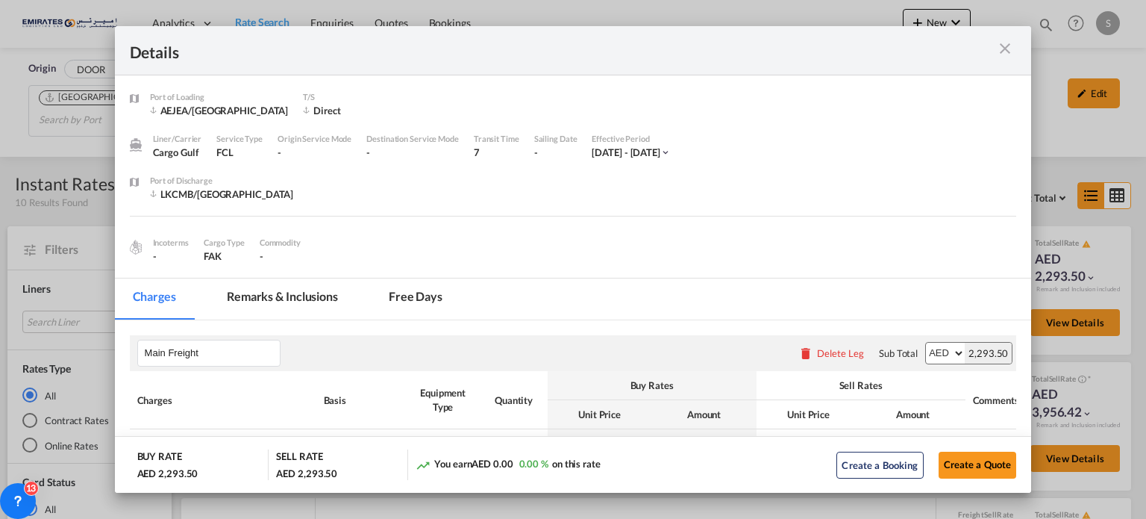
scroll to position [224, 0]
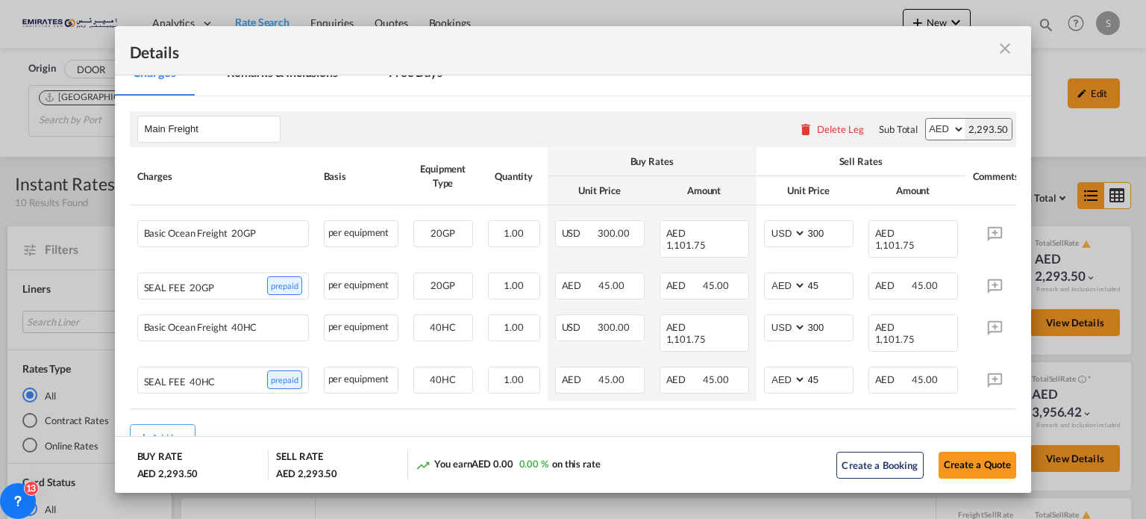
click at [999, 49] on md-icon "icon-close m-3 fg-AAA8AD cursor" at bounding box center [1005, 49] width 18 height 18
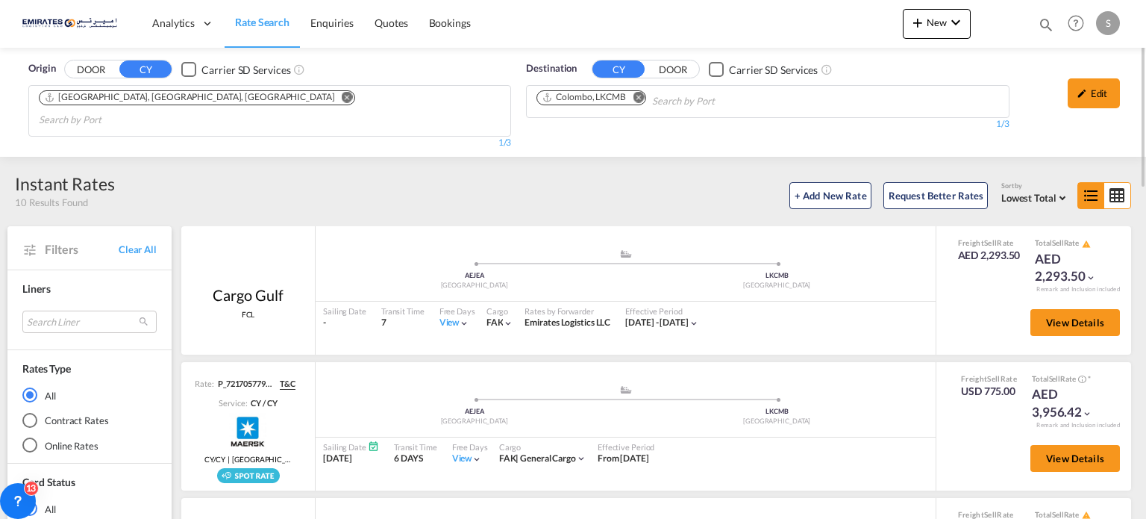
click at [642, 101] on button "Remove" at bounding box center [634, 98] width 22 height 15
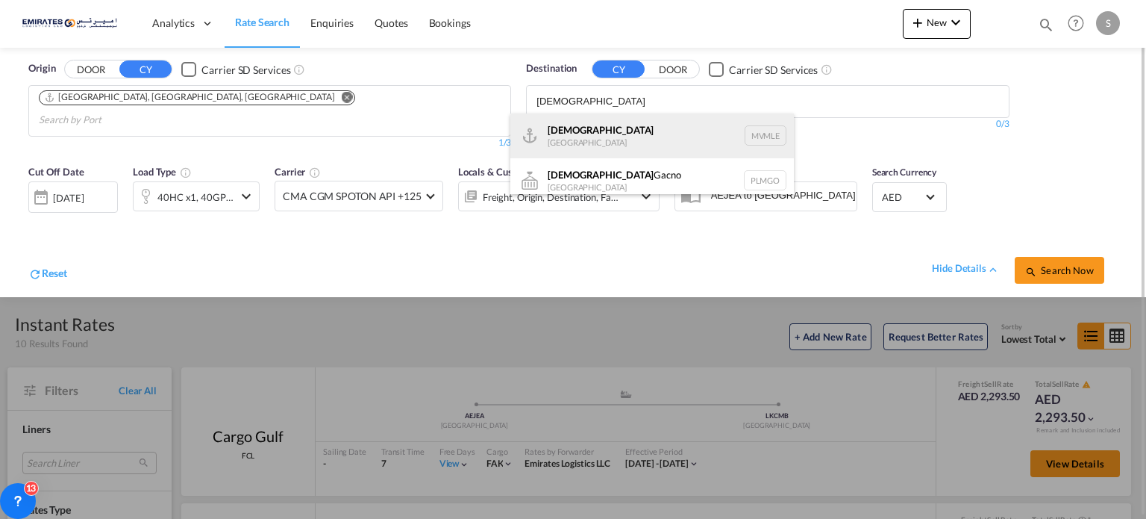
type input "[DEMOGRAPHIC_DATA]"
click at [567, 138] on div "[DEMOGRAPHIC_DATA] [GEOGRAPHIC_DATA] MVMLE" at bounding box center [652, 135] width 284 height 45
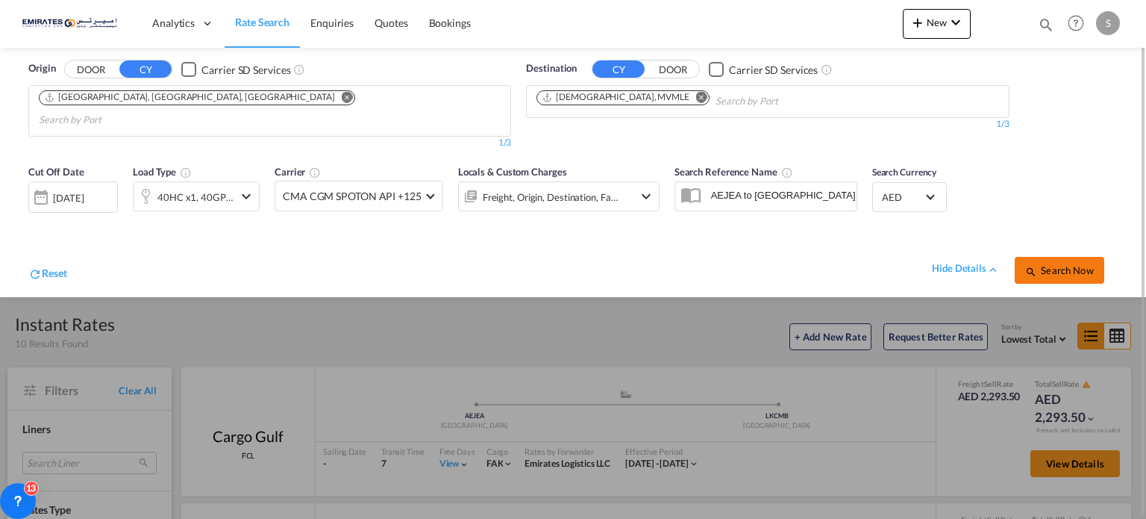
click at [1074, 264] on span "Search Now" at bounding box center [1059, 270] width 68 height 12
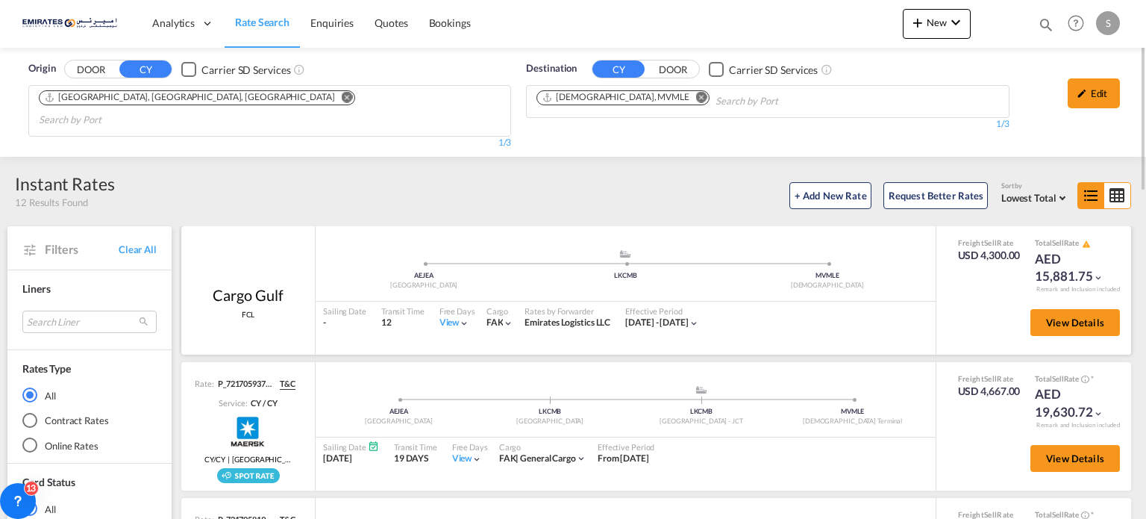
click at [445, 316] on div "View" at bounding box center [455, 322] width 31 height 13
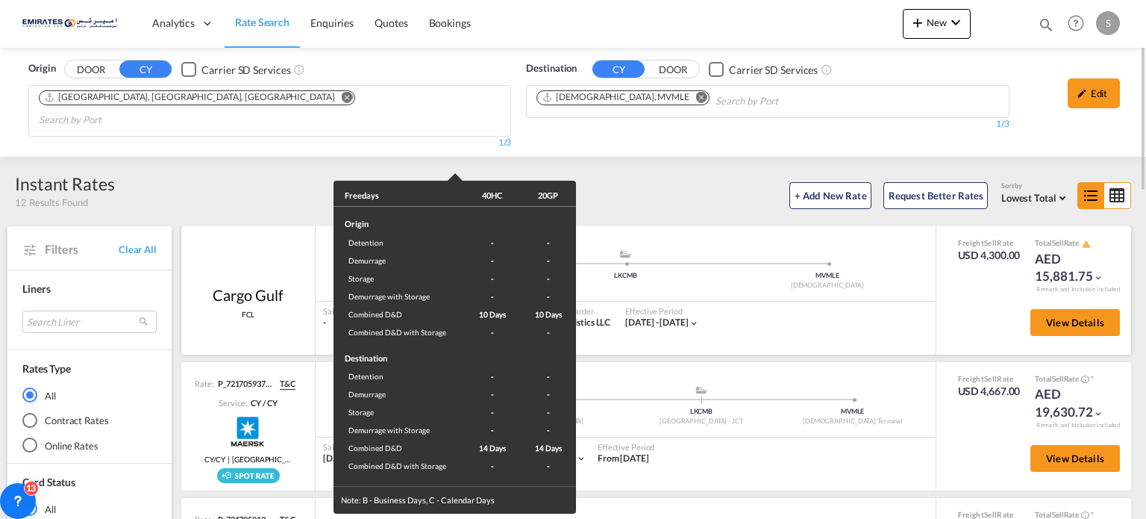
drag, startPoint x: 786, startPoint y: 302, endPoint x: 848, endPoint y: 293, distance: 62.7
click at [787, 301] on div "Freedays 40HC 20GP Origin Detention - - Demurrage - - Storage - - Demurrage wit…" at bounding box center [573, 259] width 1146 height 519
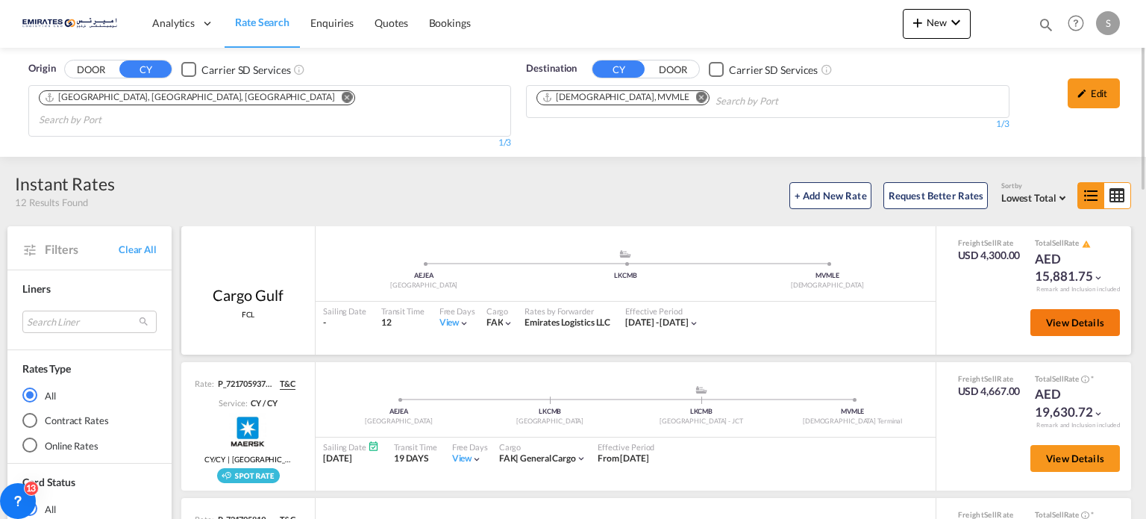
click at [1057, 316] on span "View Details" at bounding box center [1075, 322] width 58 height 12
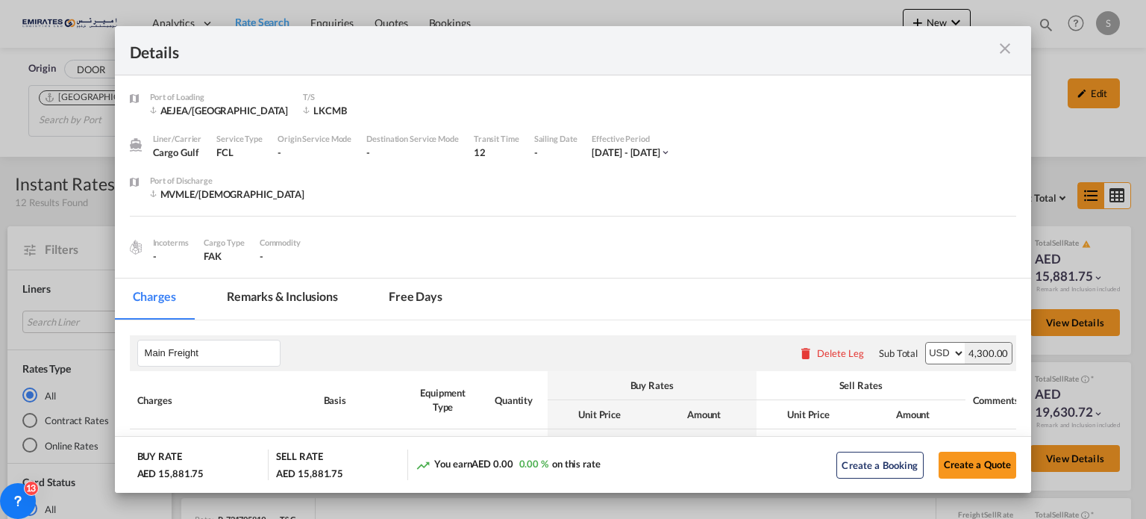
scroll to position [224, 0]
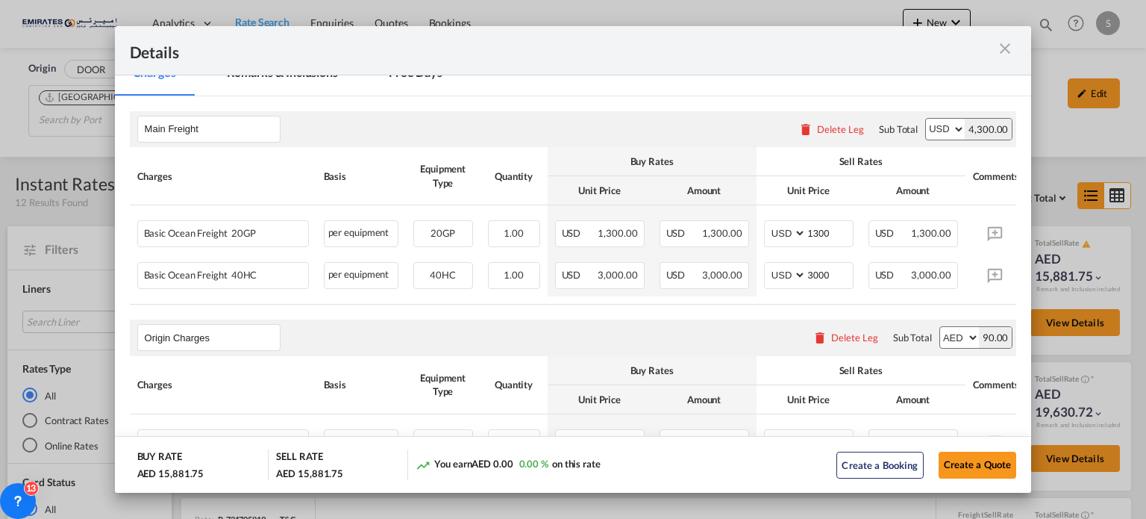
click at [1012, 53] on md-icon "icon-close m-3 fg-AAA8AD cursor" at bounding box center [1005, 49] width 18 height 18
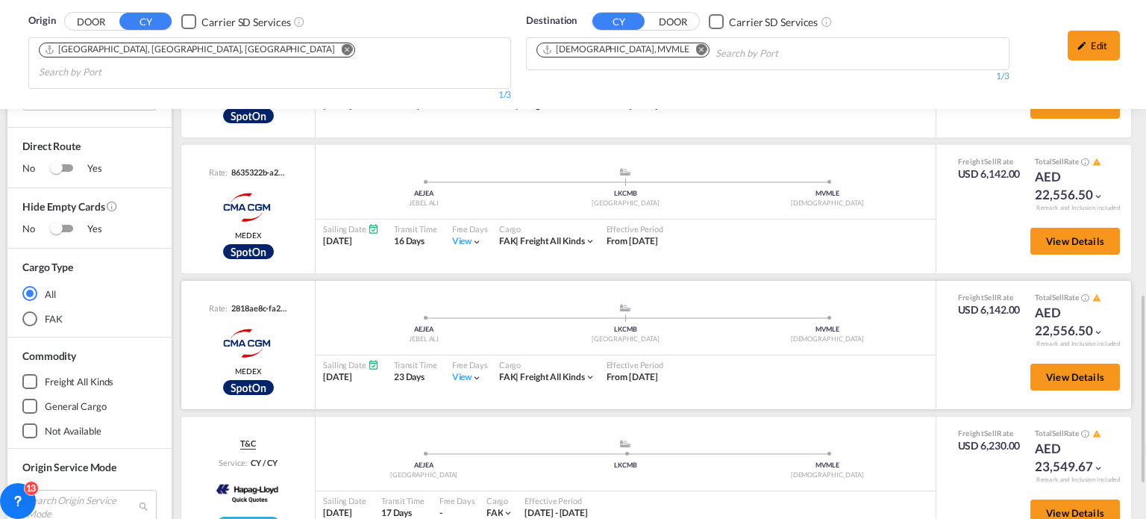
scroll to position [679, 0]
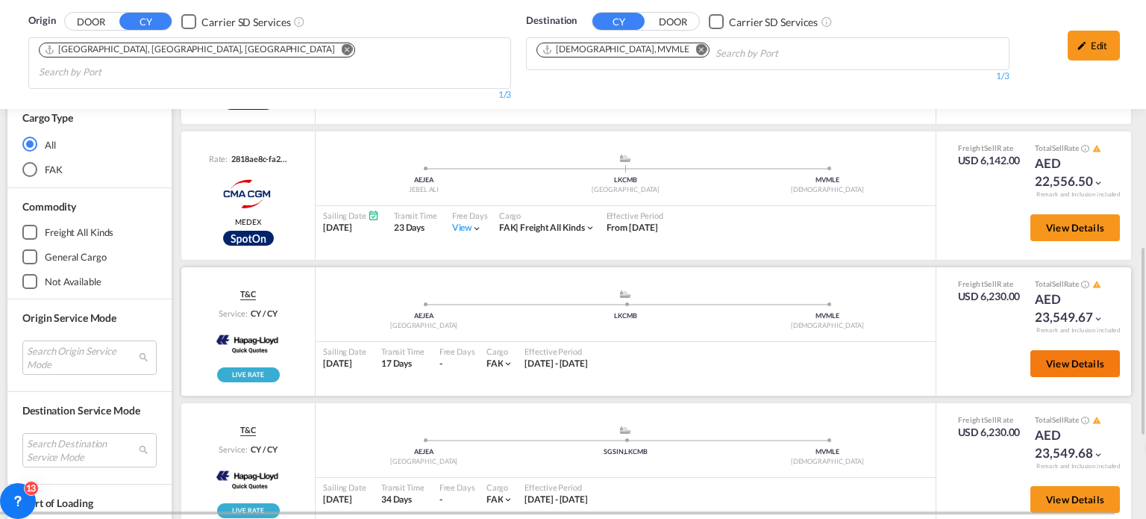
click at [1058, 357] on span "View Details" at bounding box center [1075, 363] width 58 height 12
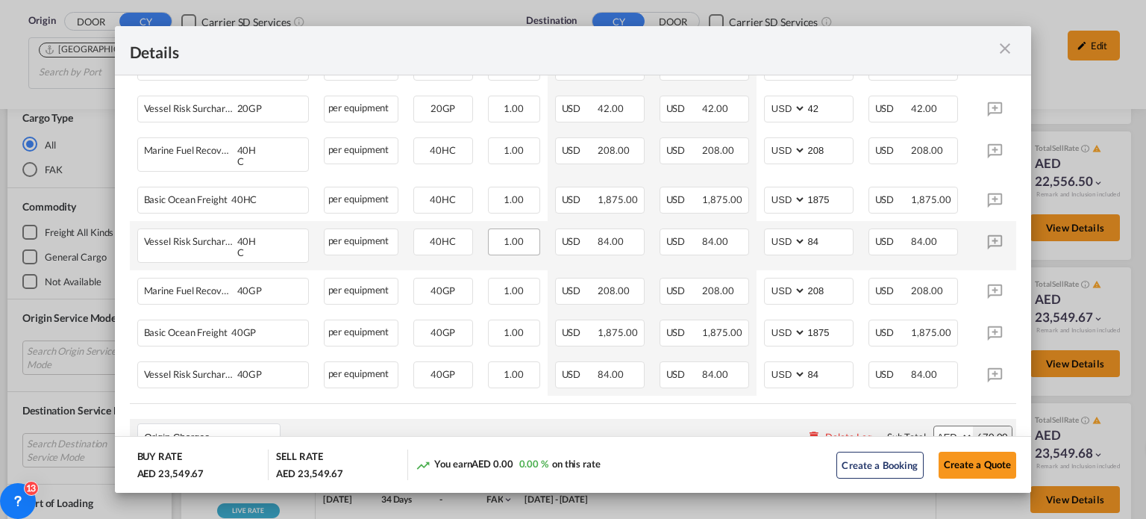
scroll to position [448, 0]
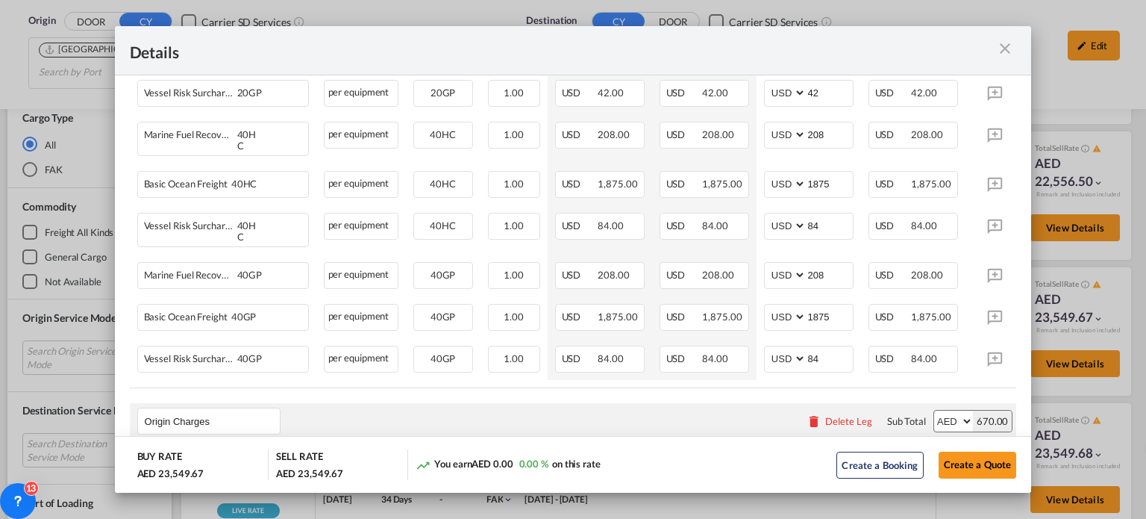
click at [1009, 51] on md-icon "icon-close m-3 fg-AAA8AD cursor" at bounding box center [1005, 49] width 18 height 18
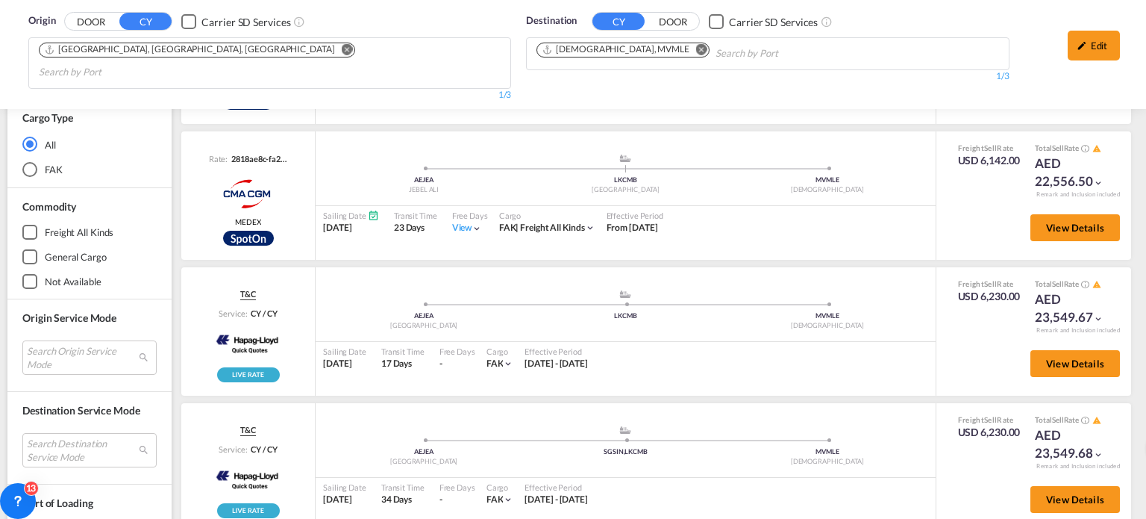
scroll to position [455, 0]
